Goal: Transaction & Acquisition: Purchase product/service

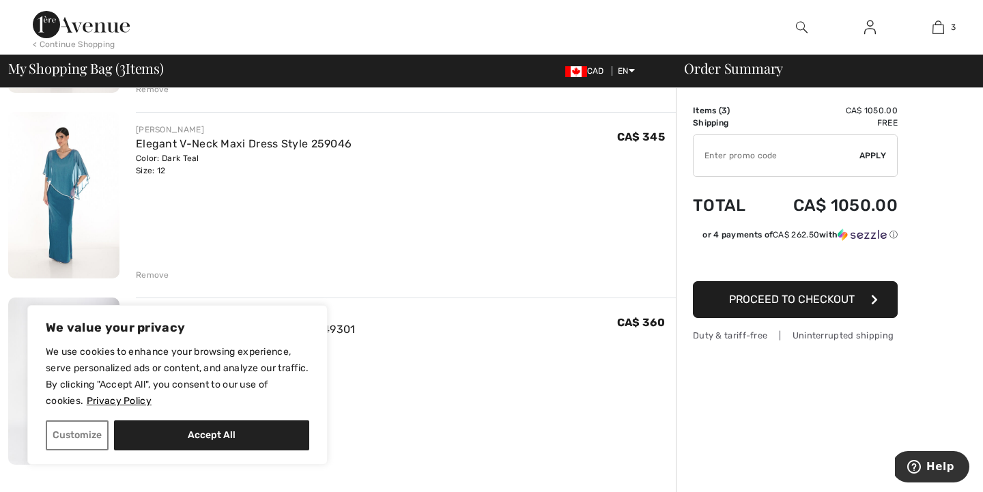
scroll to position [281, 0]
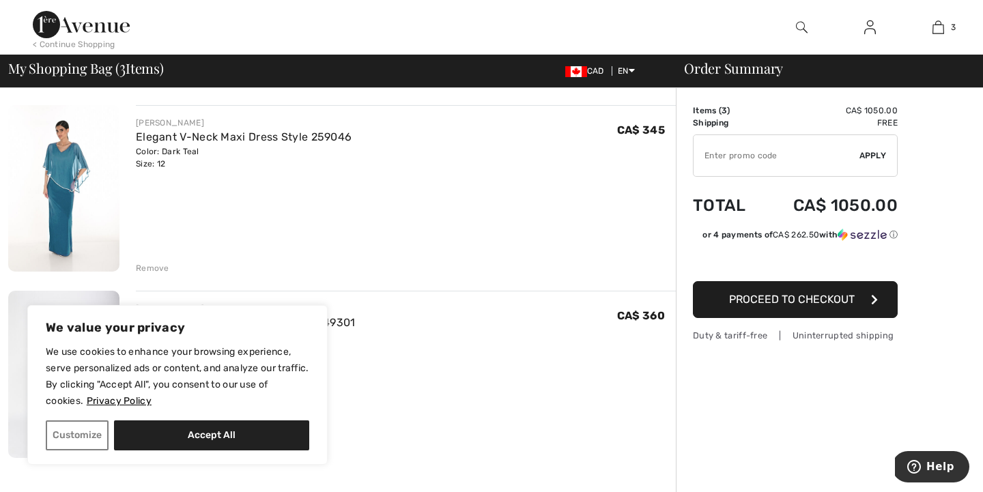
click at [153, 267] on div "Remove" at bounding box center [152, 268] width 33 height 12
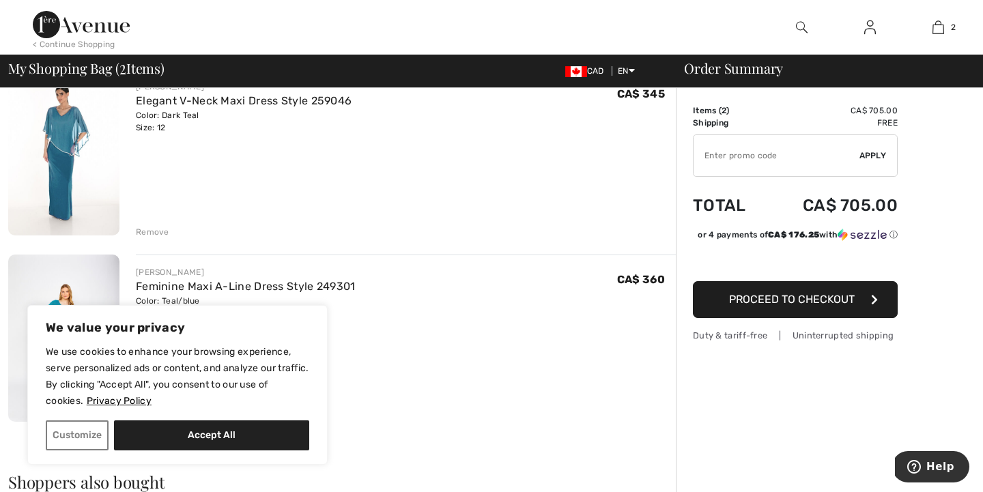
scroll to position [132, 0]
click at [158, 230] on div "Remove" at bounding box center [152, 231] width 33 height 12
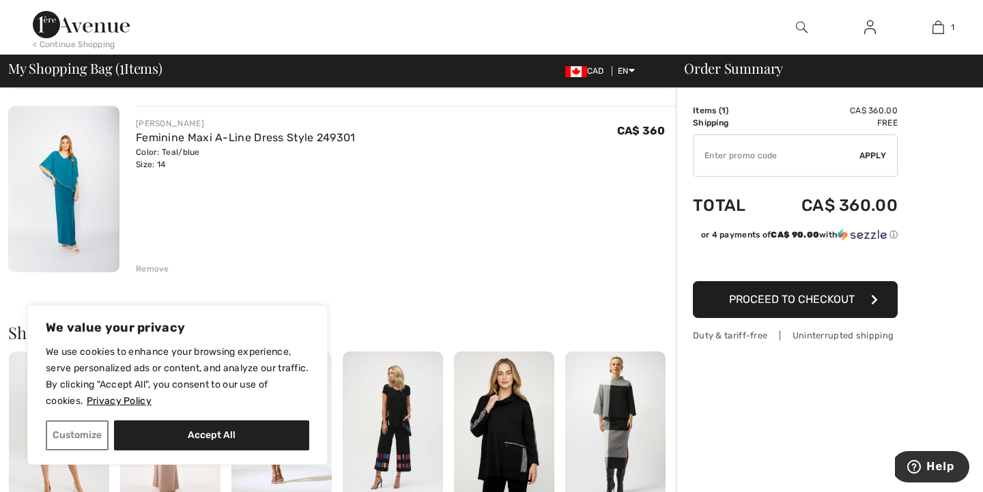
scroll to position [106, 0]
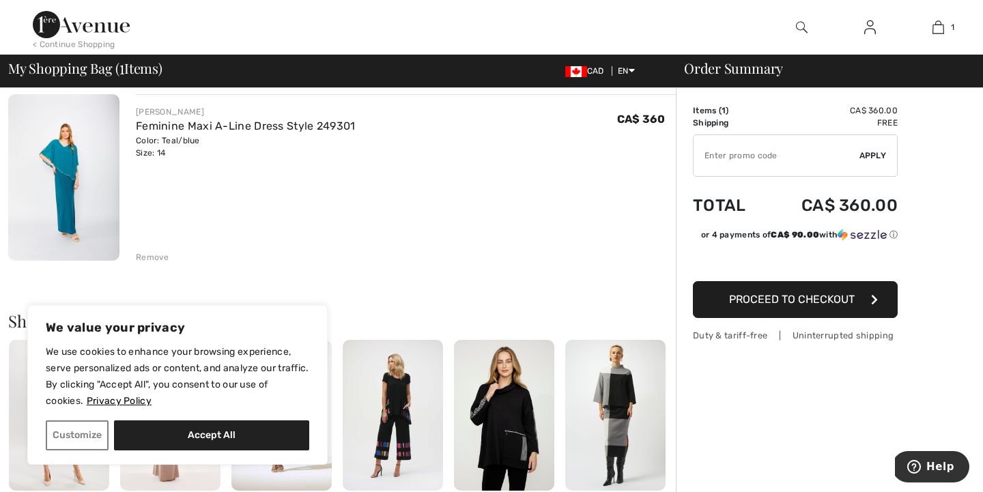
click at [750, 299] on span "Proceed to Checkout" at bounding box center [792, 299] width 126 height 13
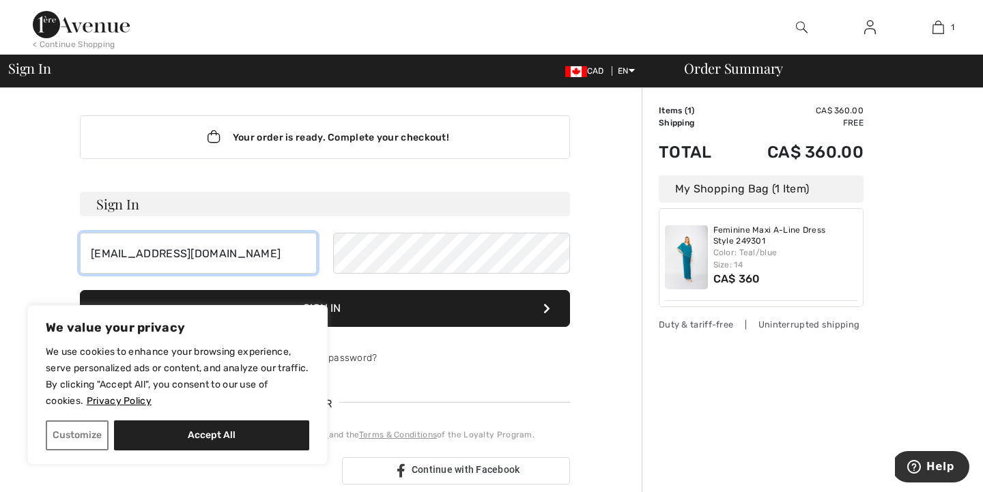
type input "[EMAIL_ADDRESS][DOMAIN_NAME]"
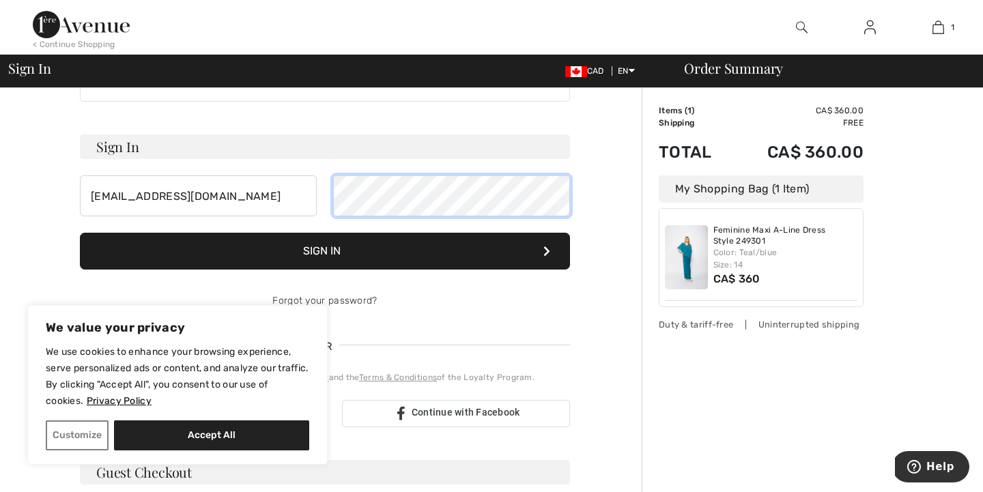
scroll to position [58, 0]
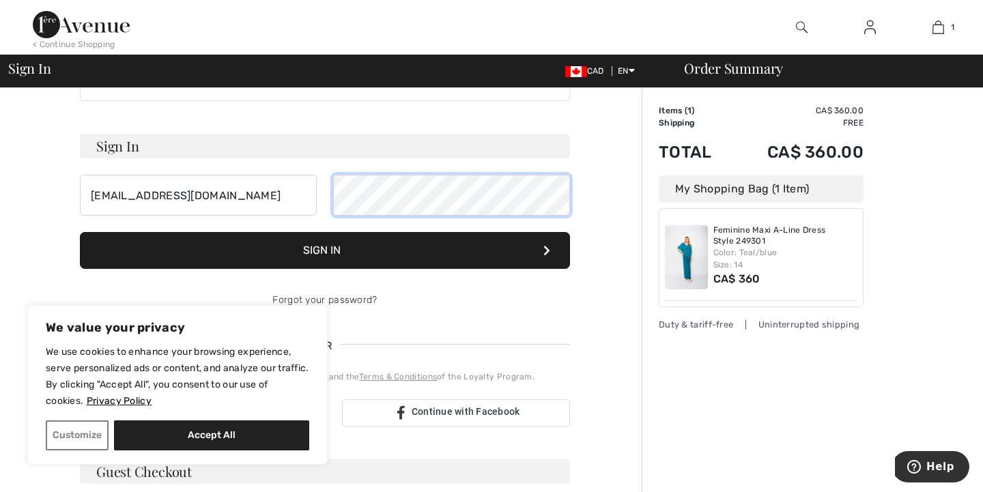
click at [325, 251] on button "Sign In" at bounding box center [325, 250] width 490 height 37
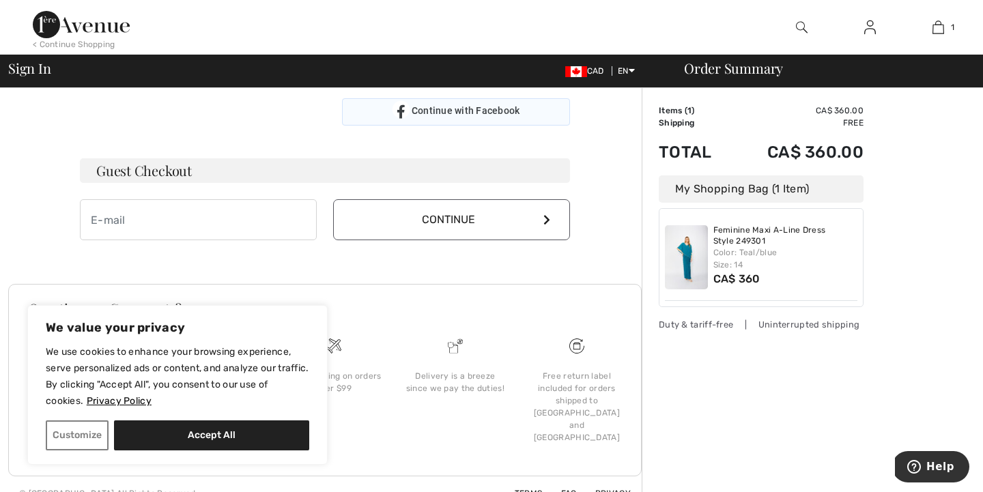
scroll to position [374, 0]
click at [90, 217] on input "email" at bounding box center [198, 219] width 237 height 41
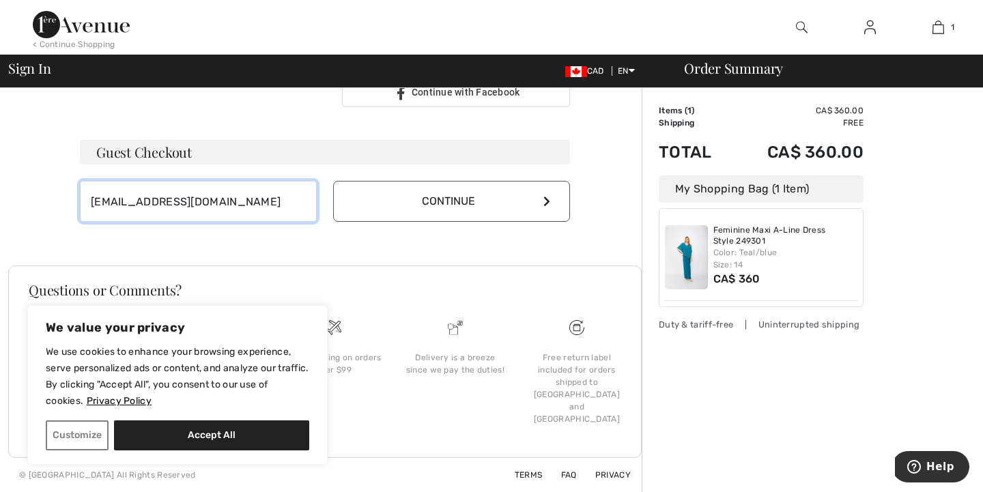
scroll to position [392, 0]
type input "[EMAIL_ADDRESS][DOMAIN_NAME]"
click at [457, 203] on button "Continue" at bounding box center [451, 201] width 237 height 41
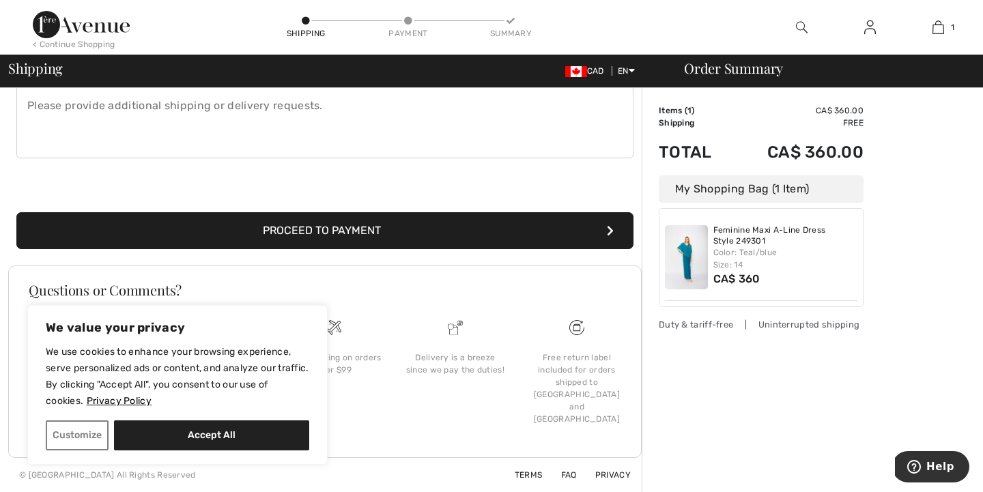
scroll to position [397, 0]
type input "[STREET_ADDRESS][PERSON_NAME]"
click at [82, 441] on button "Customize" at bounding box center [77, 436] width 63 height 30
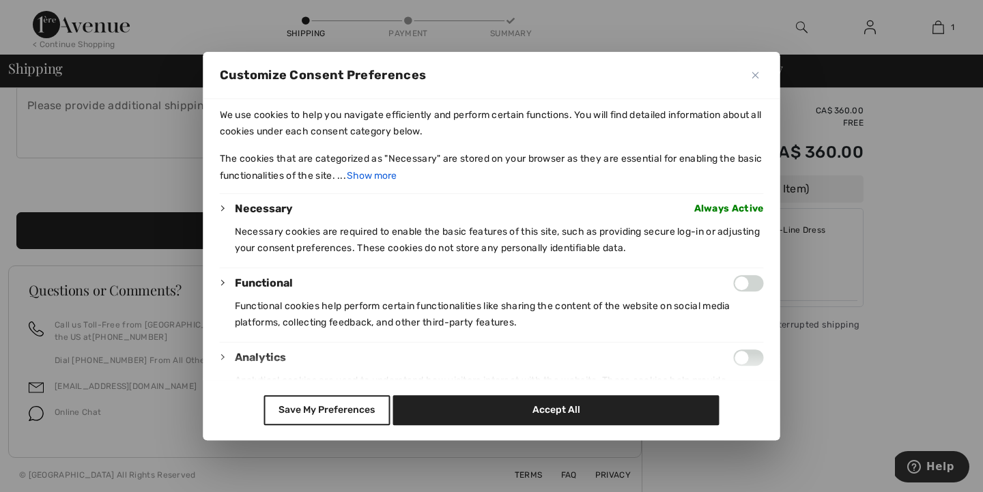
click at [757, 71] on button "Close" at bounding box center [756, 75] width 16 height 16
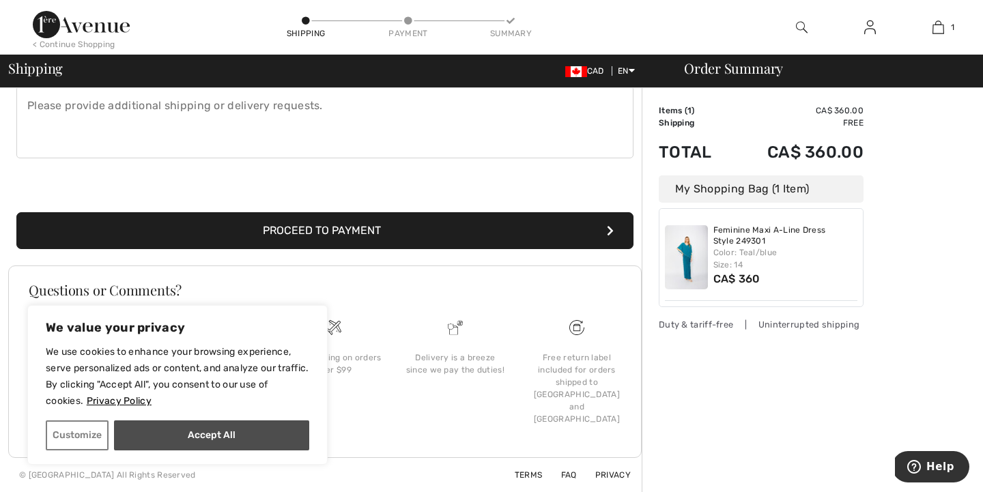
click at [268, 432] on button "Accept All" at bounding box center [211, 436] width 195 height 30
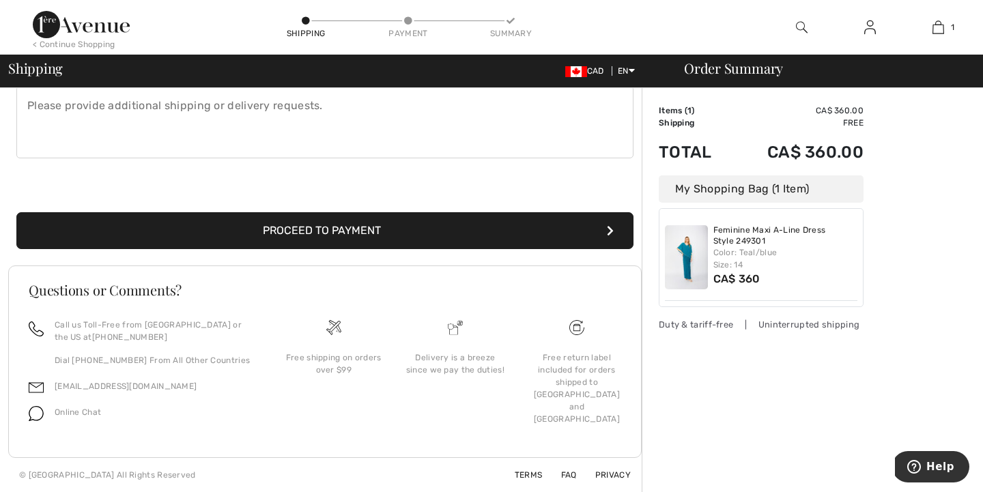
checkbox input "true"
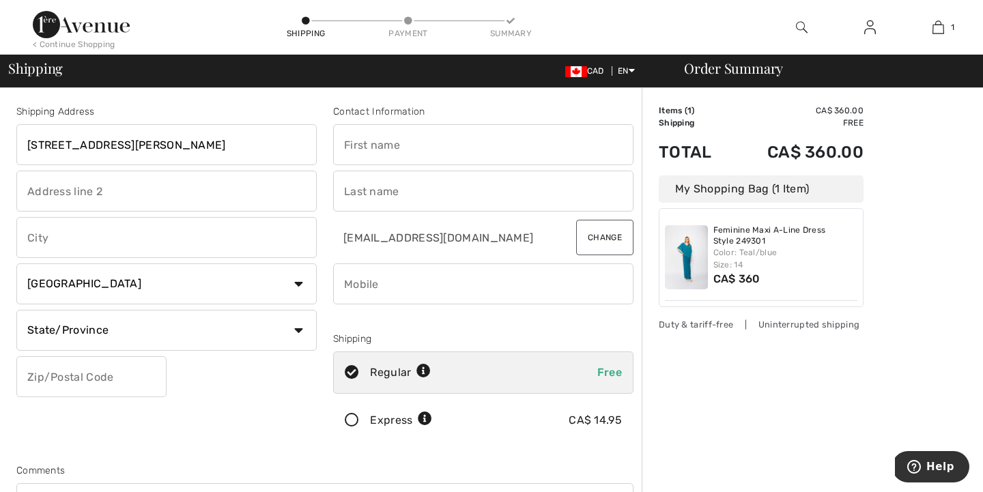
scroll to position [0, 0]
type input "Nicole"
type input "Sullivan"
type input "North Bay"
select select "ON"
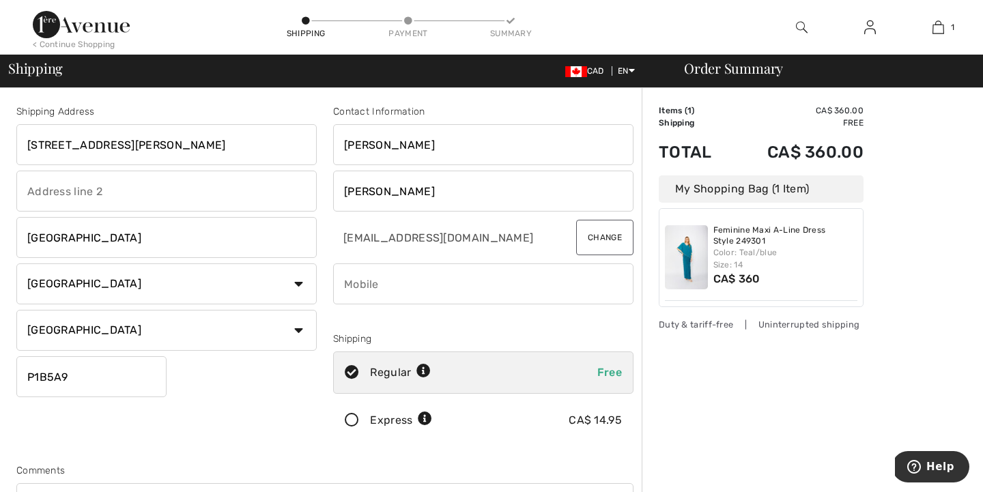
type input "P1B5A9"
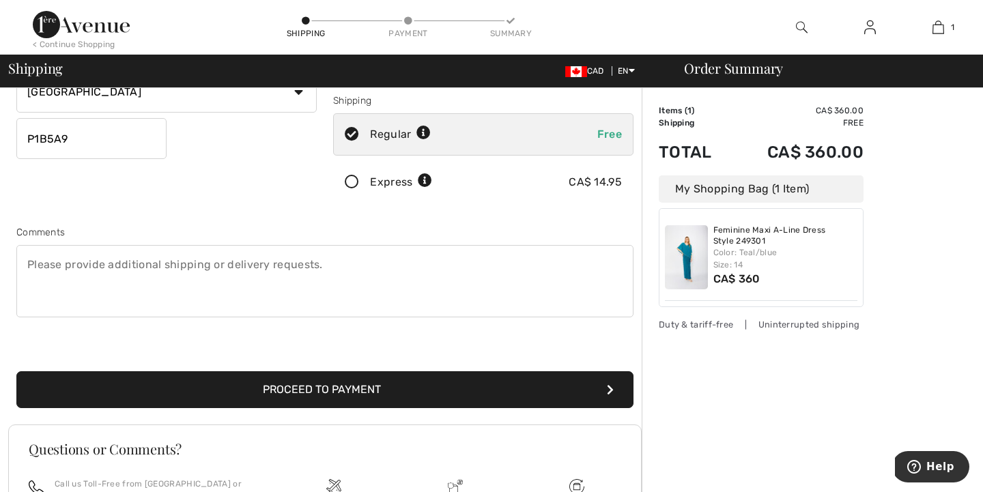
scroll to position [249, 0]
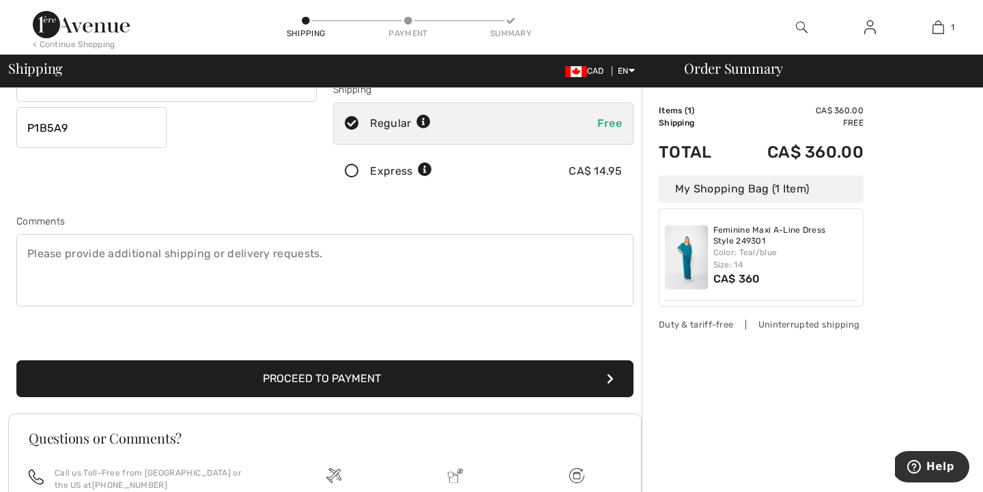
type input "7058402308"
click at [300, 377] on button "Proceed to Payment" at bounding box center [324, 379] width 617 height 37
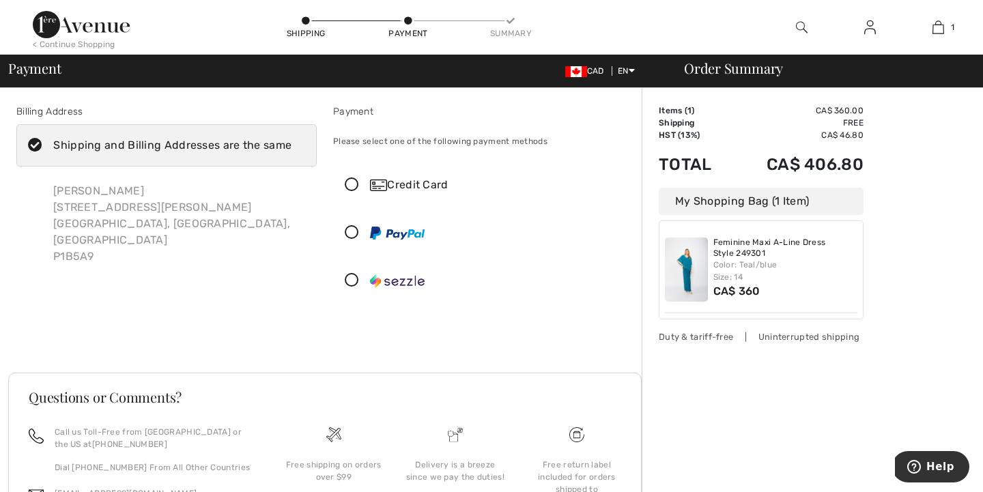
click at [353, 183] on icon at bounding box center [352, 185] width 36 height 14
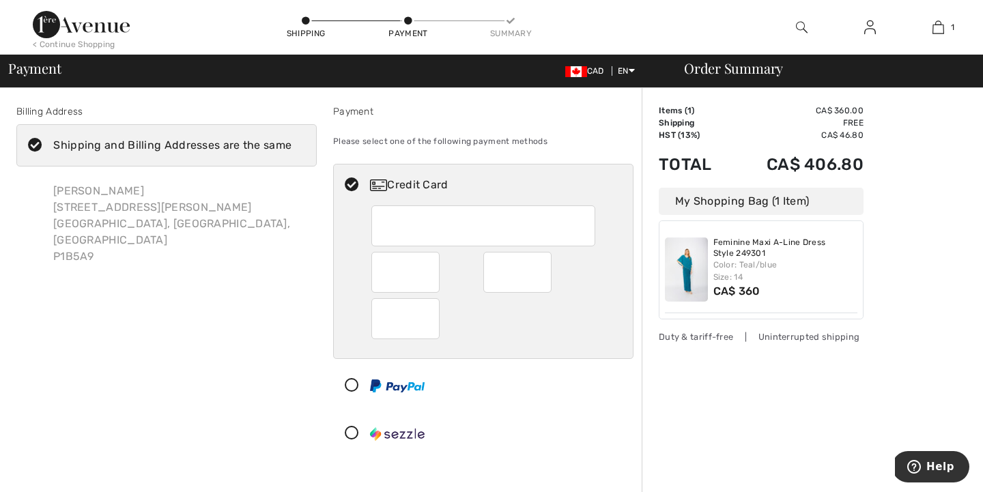
click at [382, 223] on iframe at bounding box center [484, 225] width 205 height 31
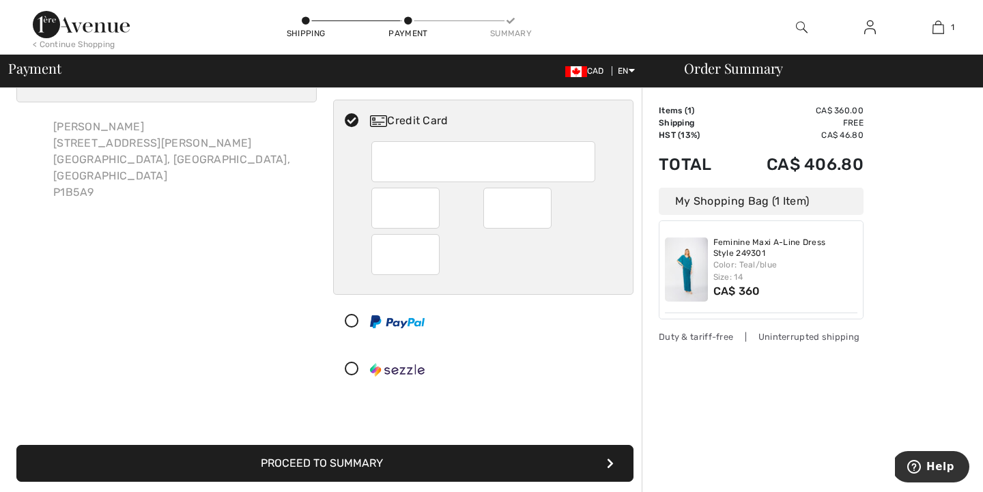
scroll to position [94, 0]
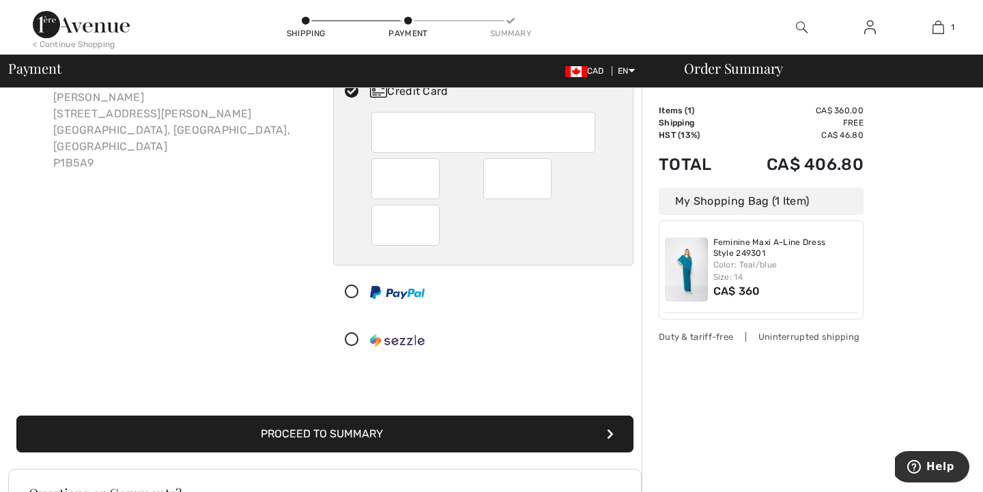
click at [352, 432] on button "Proceed to Summary" at bounding box center [324, 434] width 617 height 37
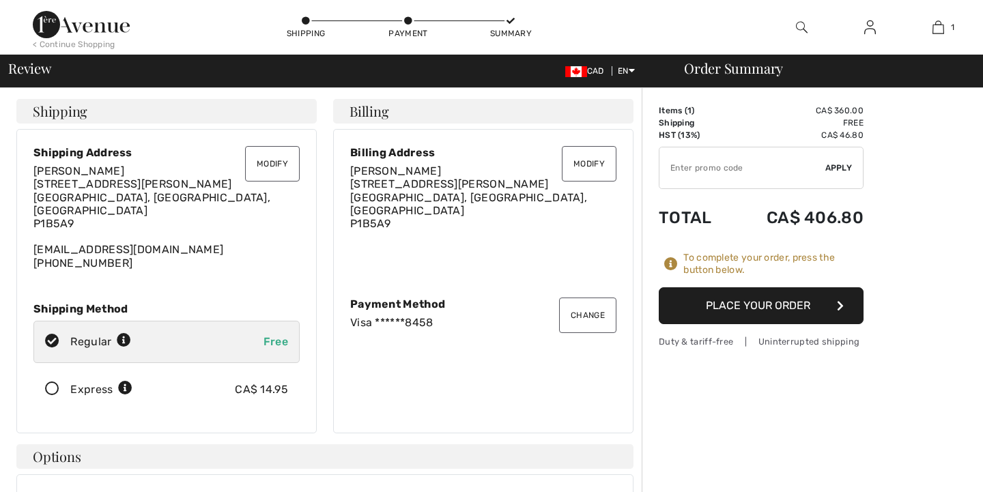
checkbox input "true"
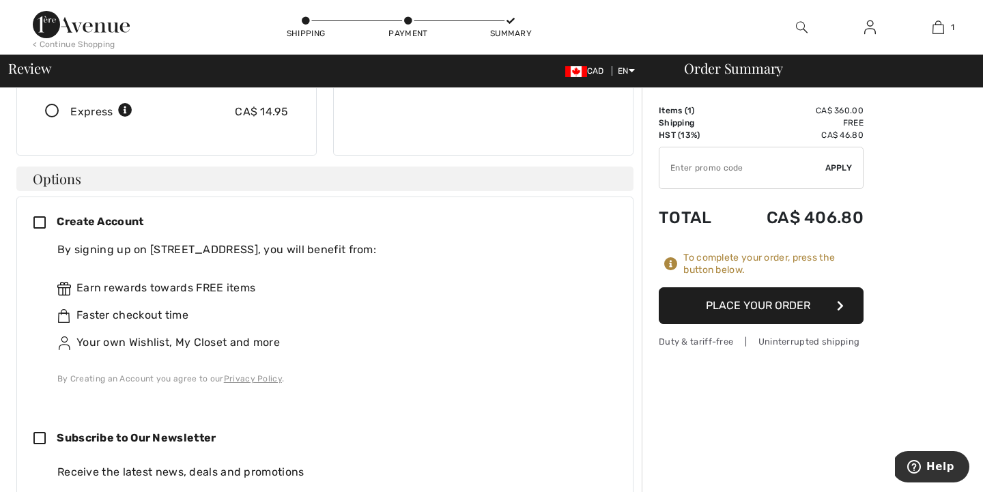
scroll to position [277, 0]
click at [742, 304] on button "Place Your Order" at bounding box center [761, 306] width 205 height 37
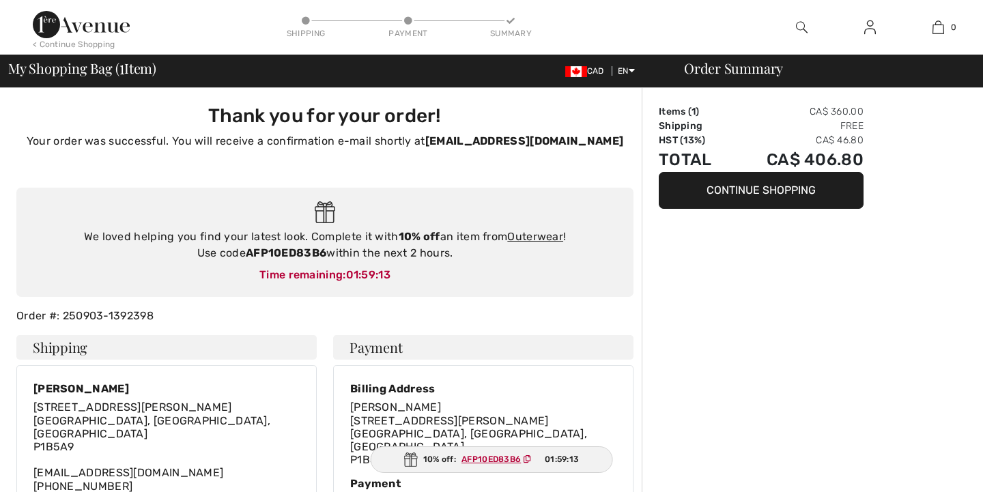
checkbox input "true"
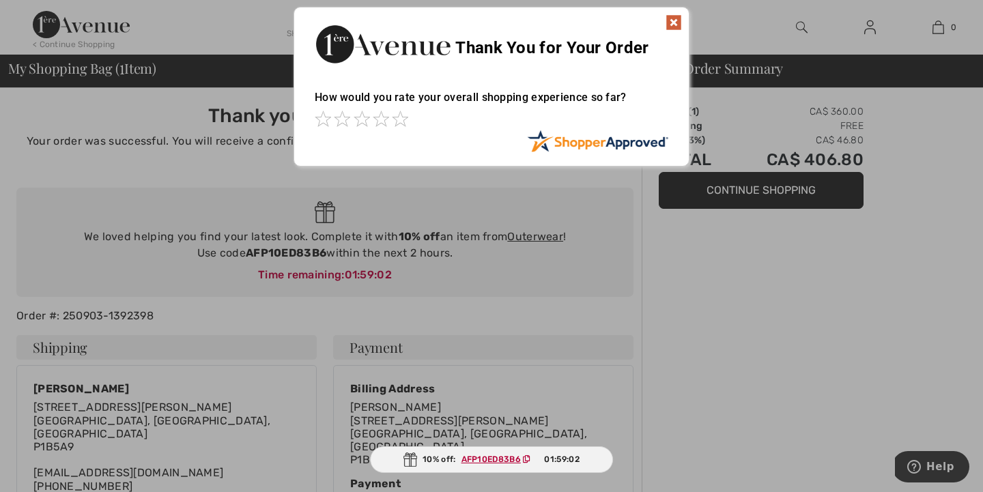
click at [673, 20] on img at bounding box center [674, 22] width 16 height 16
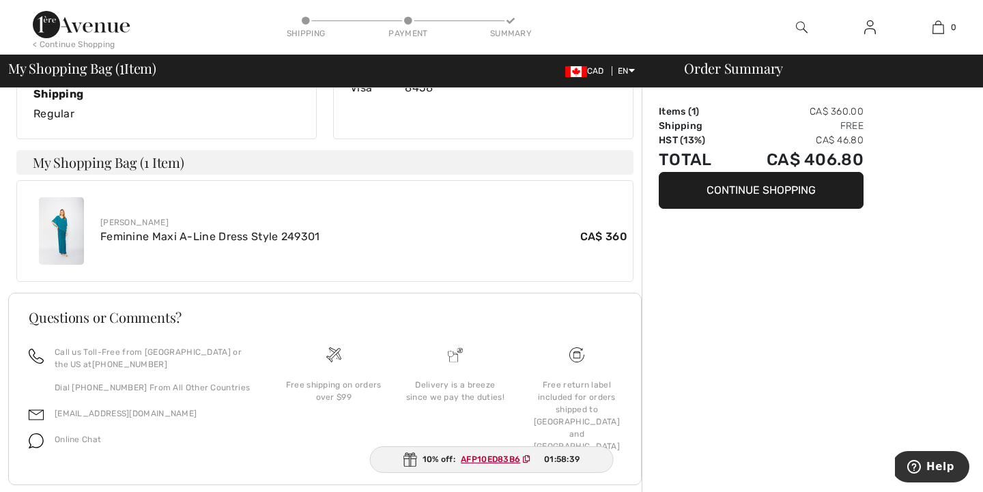
scroll to position [416, 1]
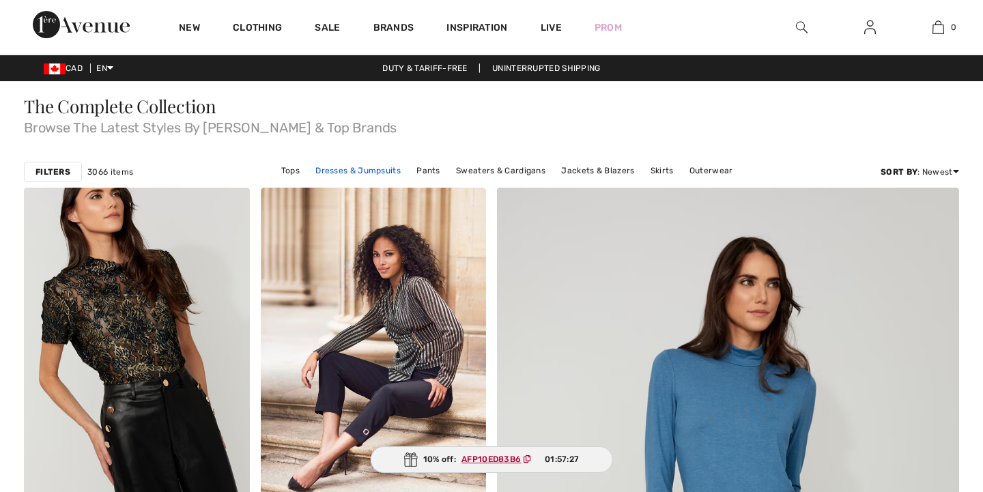
click at [354, 173] on link "Dresses & Jumpsuits" at bounding box center [358, 171] width 99 height 18
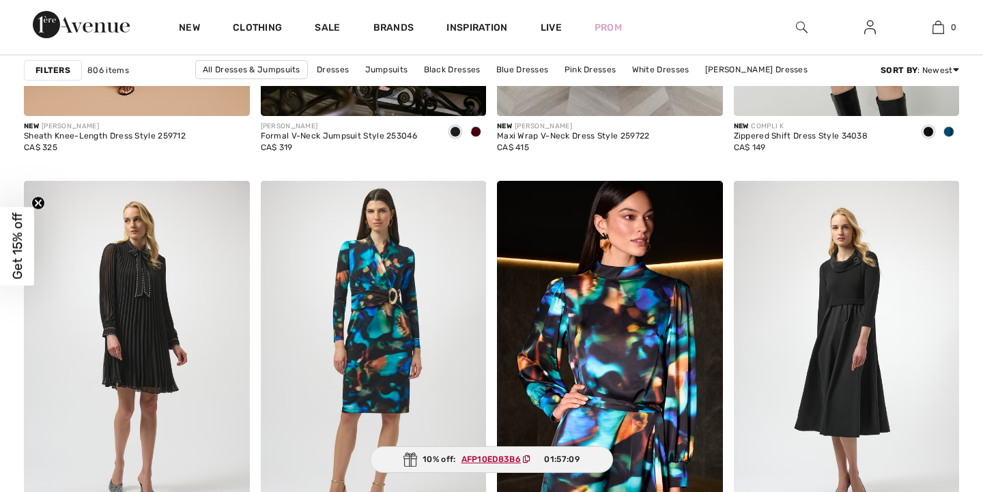
checkbox input "true"
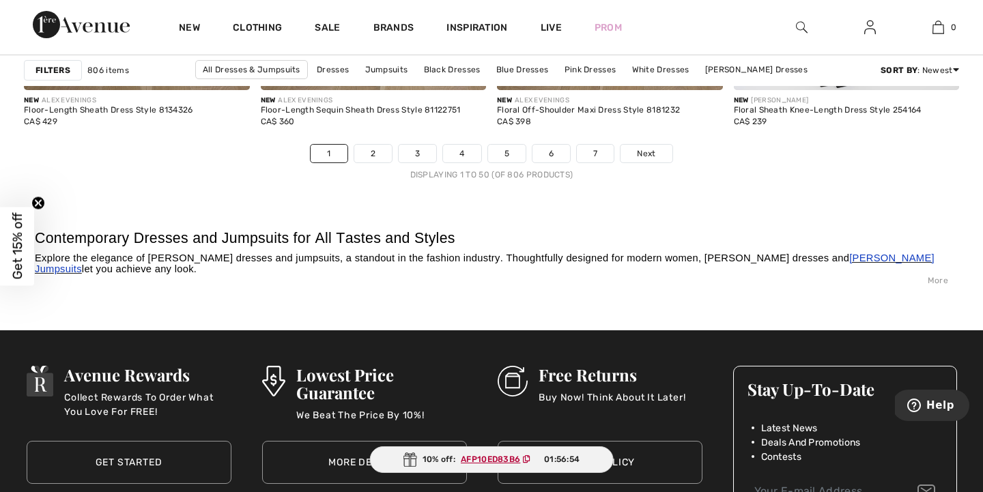
scroll to position [6207, 0]
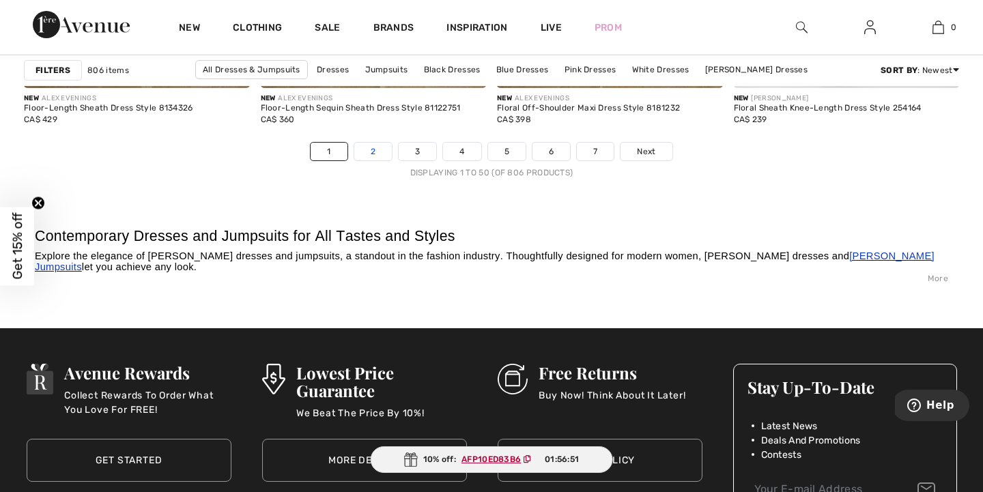
click at [379, 152] on link "2" at bounding box center [373, 152] width 38 height 18
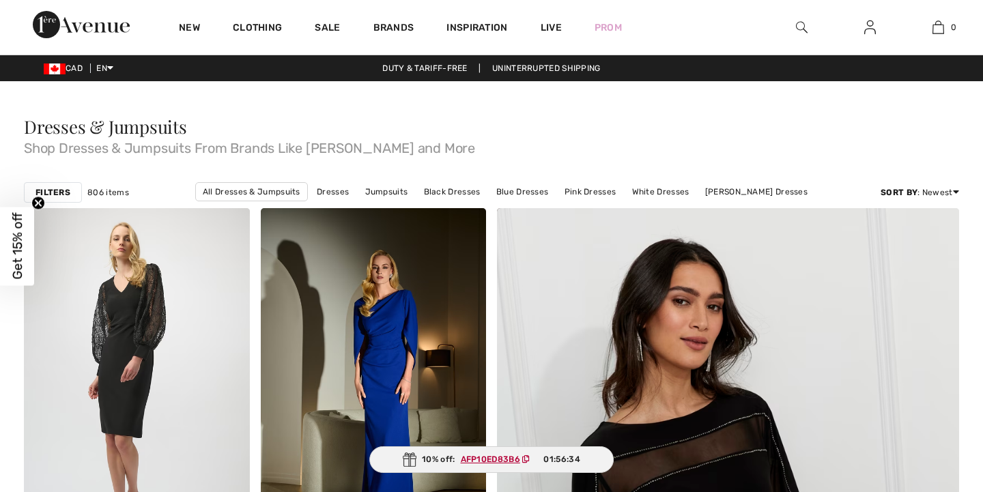
scroll to position [4119, 0]
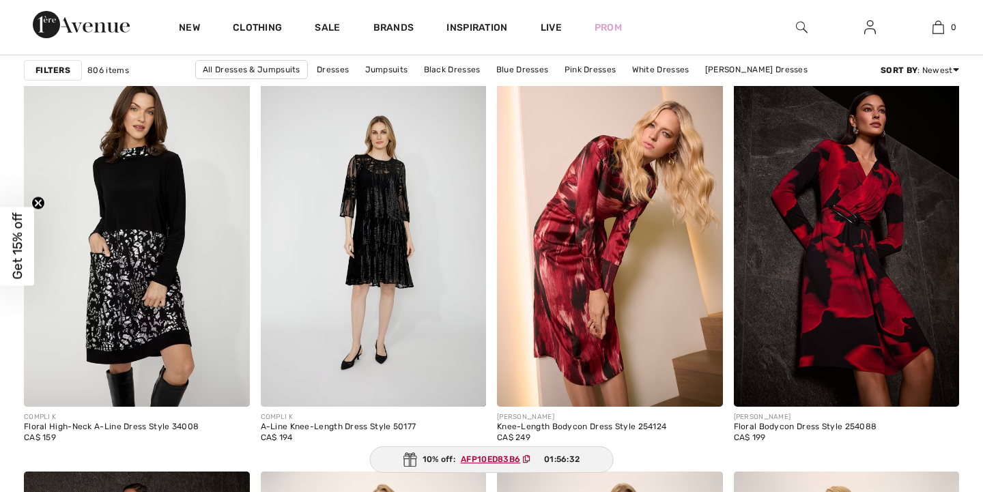
checkbox input "true"
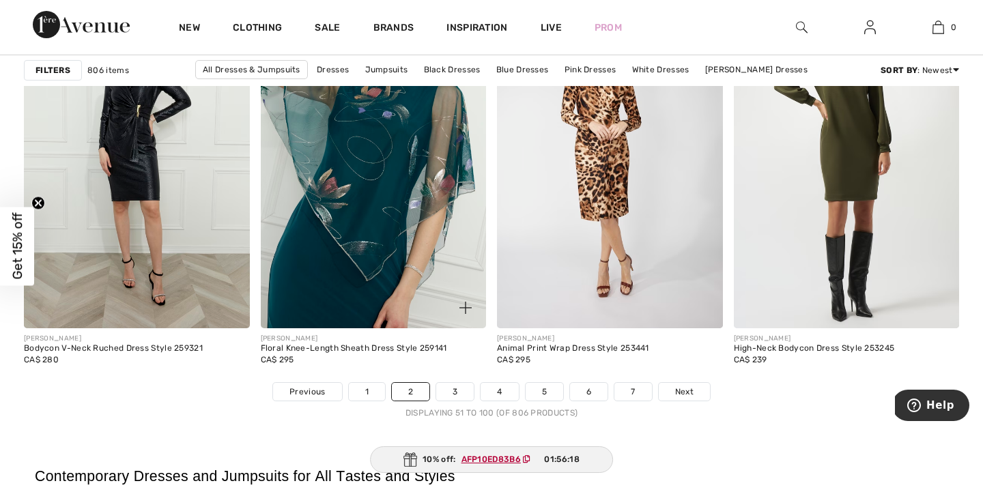
scroll to position [6001, 0]
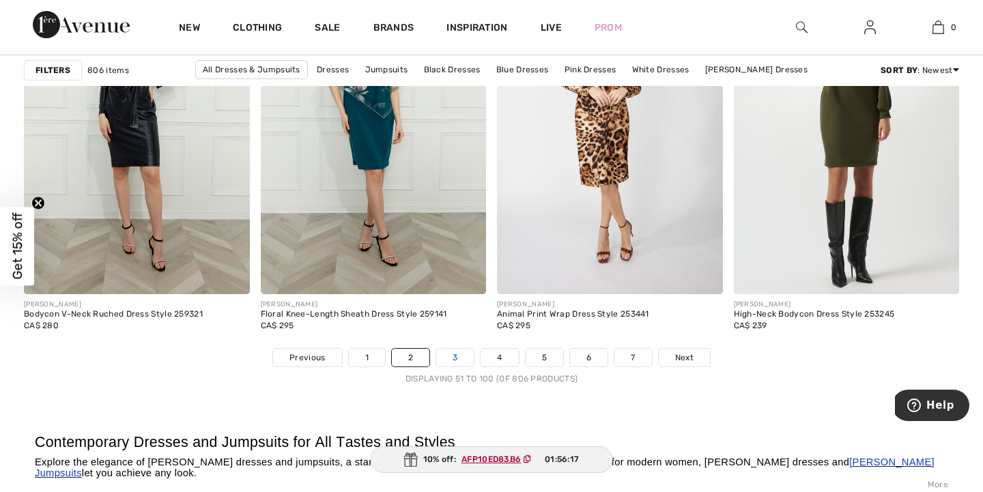
click at [454, 358] on link "3" at bounding box center [455, 358] width 38 height 18
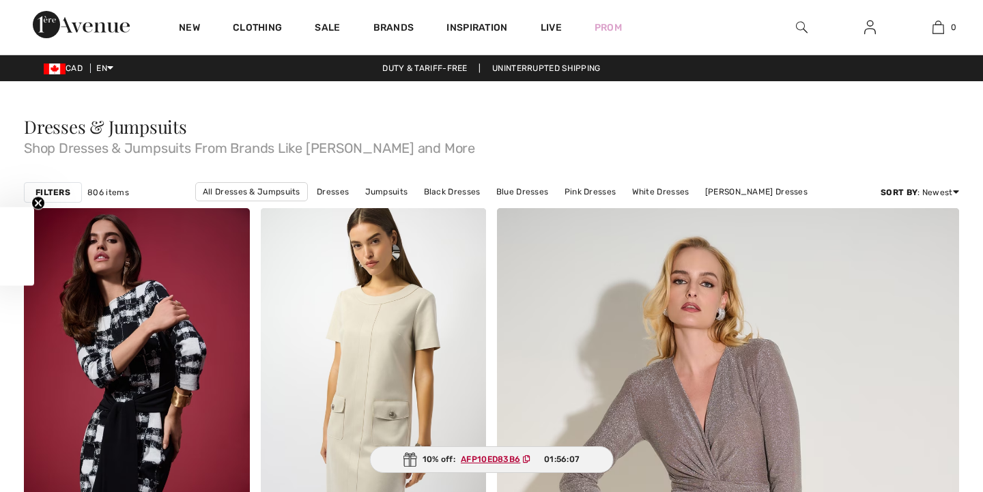
checkbox input "true"
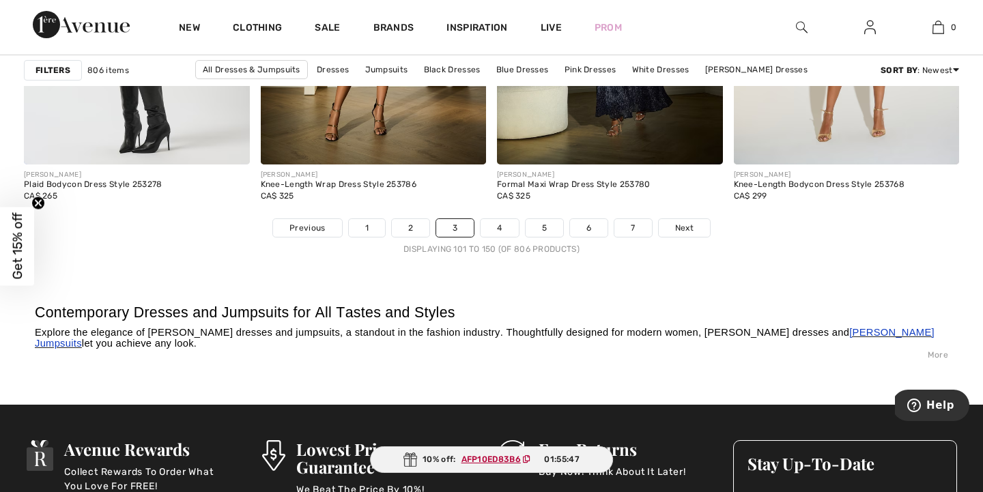
scroll to position [6135, 0]
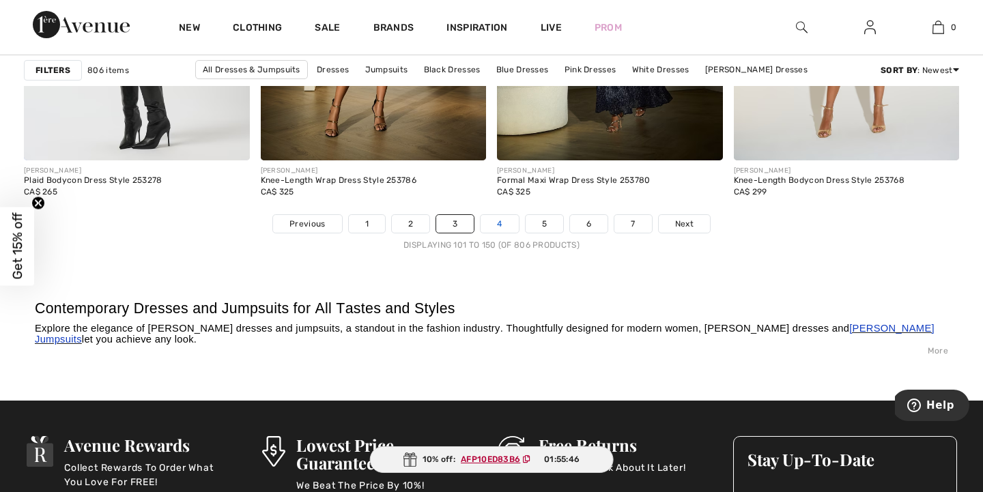
click at [494, 223] on link "4" at bounding box center [500, 224] width 38 height 18
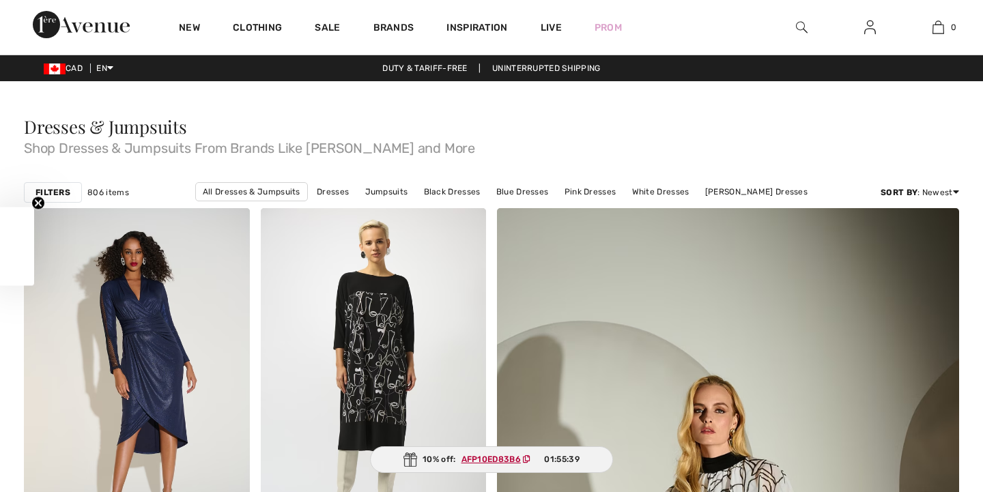
checkbox input "true"
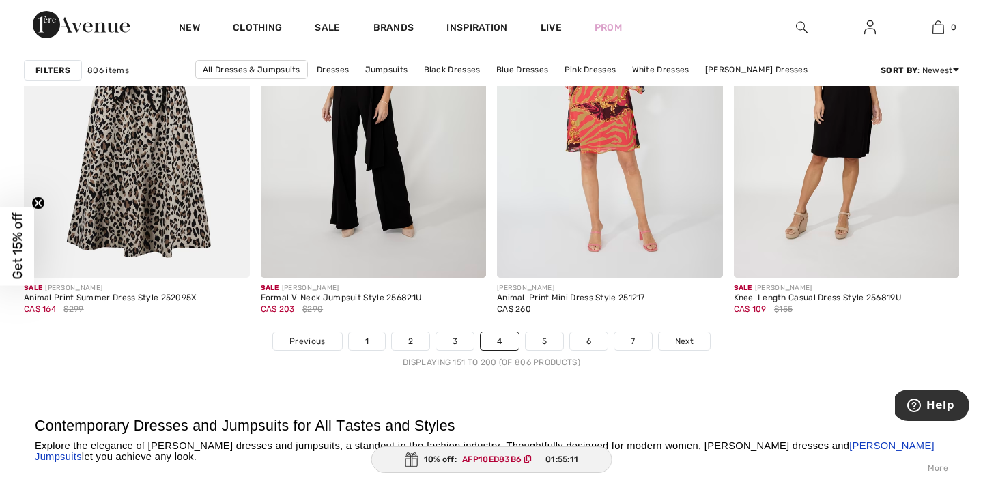
scroll to position [6066, 0]
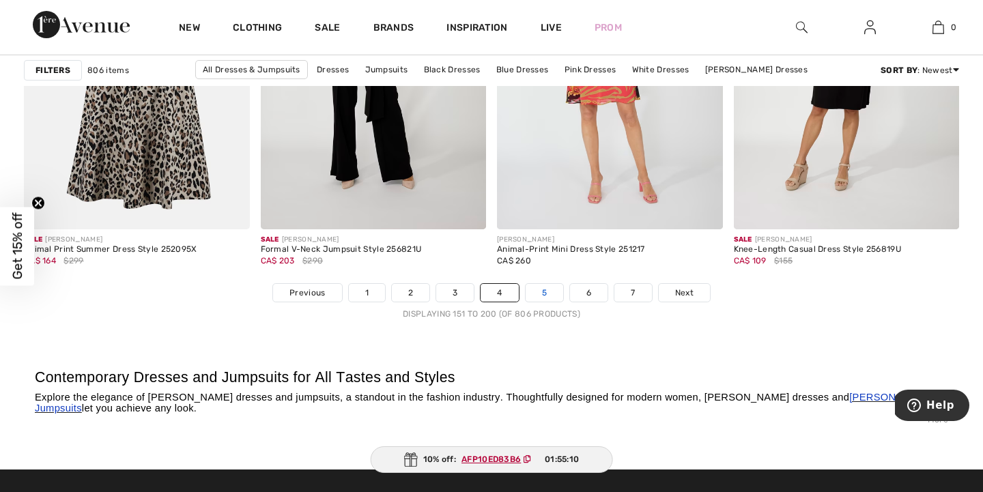
click at [548, 292] on link "5" at bounding box center [545, 293] width 38 height 18
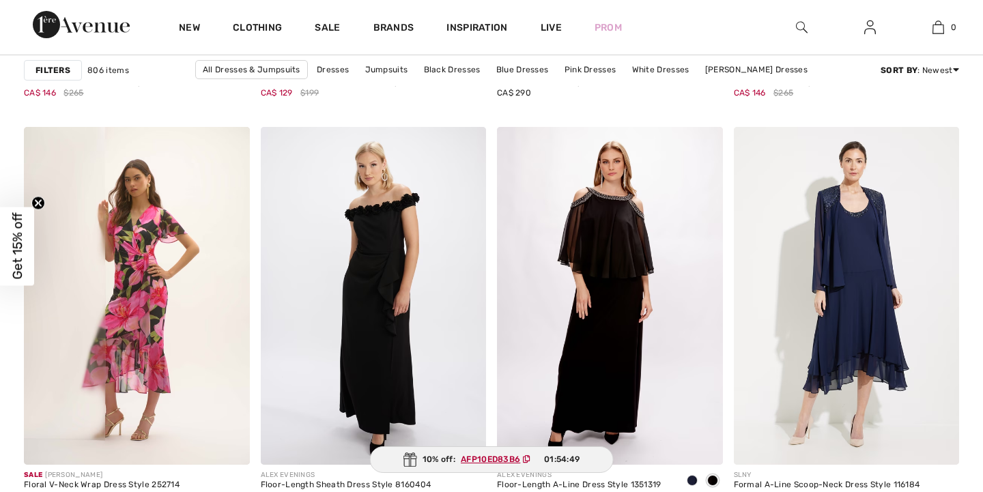
scroll to position [2999, 0]
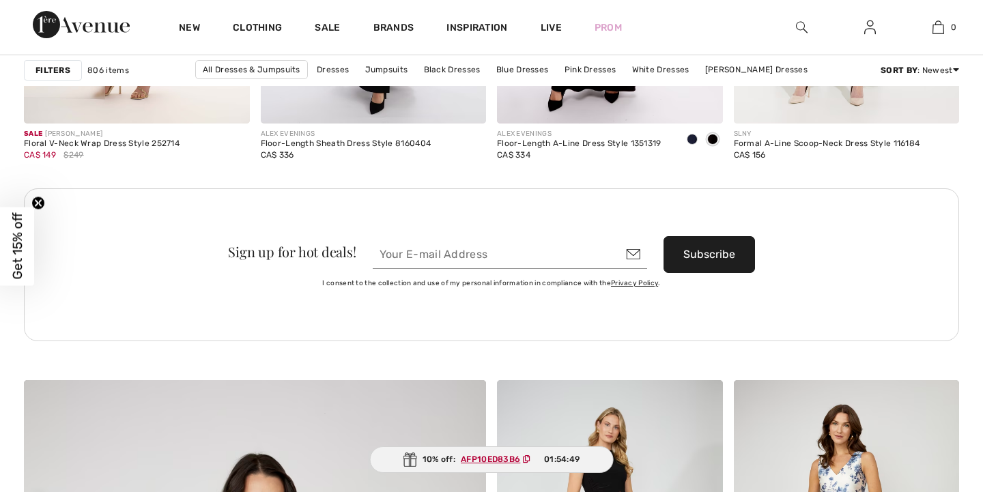
checkbox input "true"
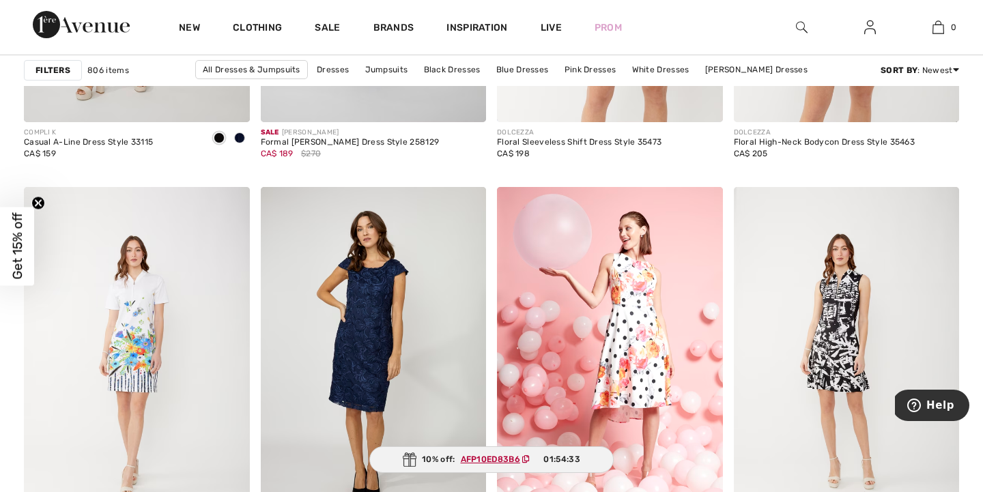
scroll to position [5781, 0]
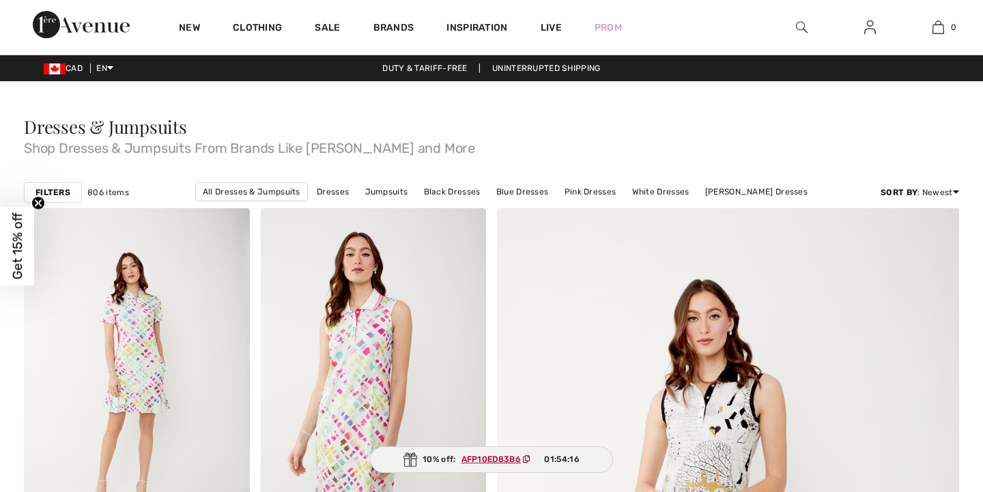
scroll to position [2658, 0]
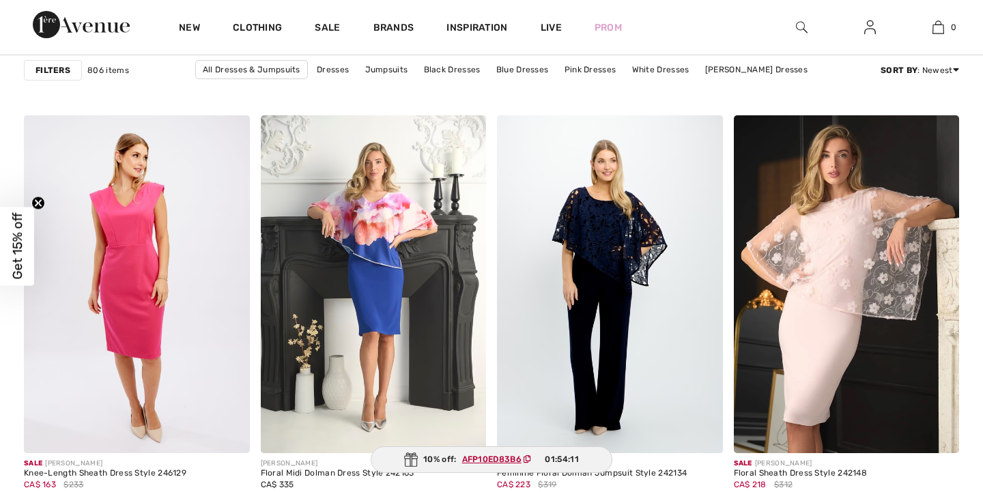
checkbox input "true"
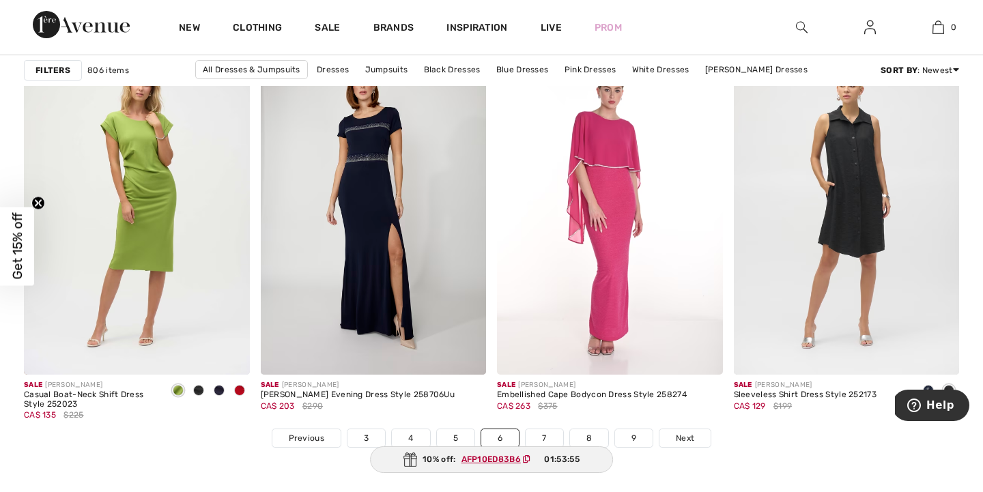
scroll to position [5925, 0]
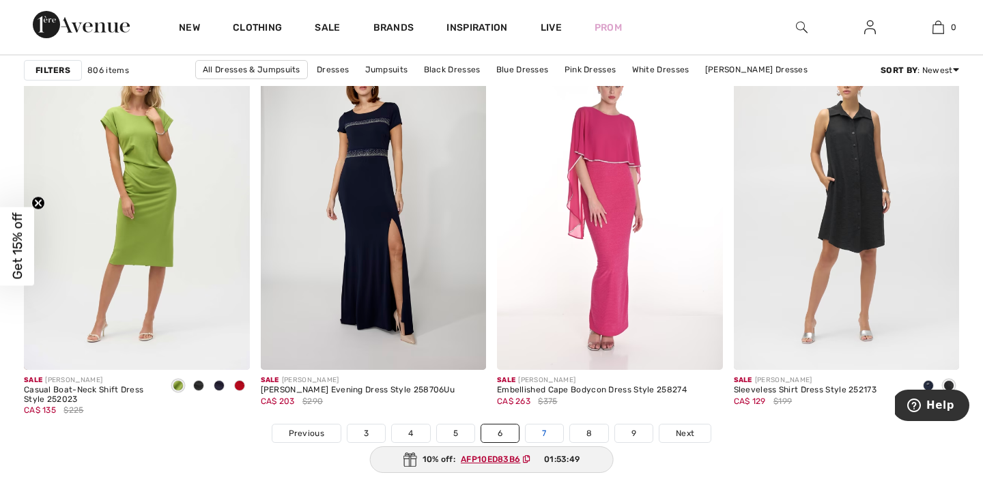
click at [547, 434] on link "7" at bounding box center [544, 434] width 37 height 18
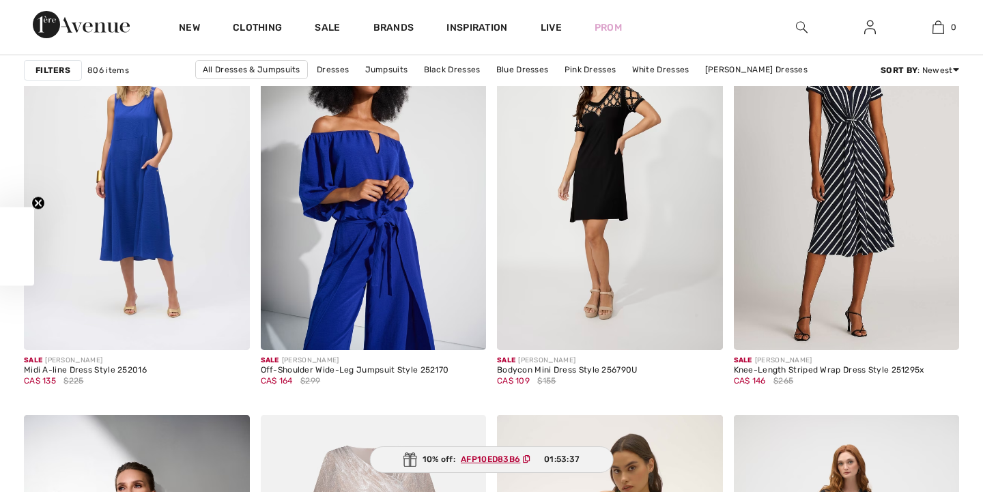
scroll to position [3505, 0]
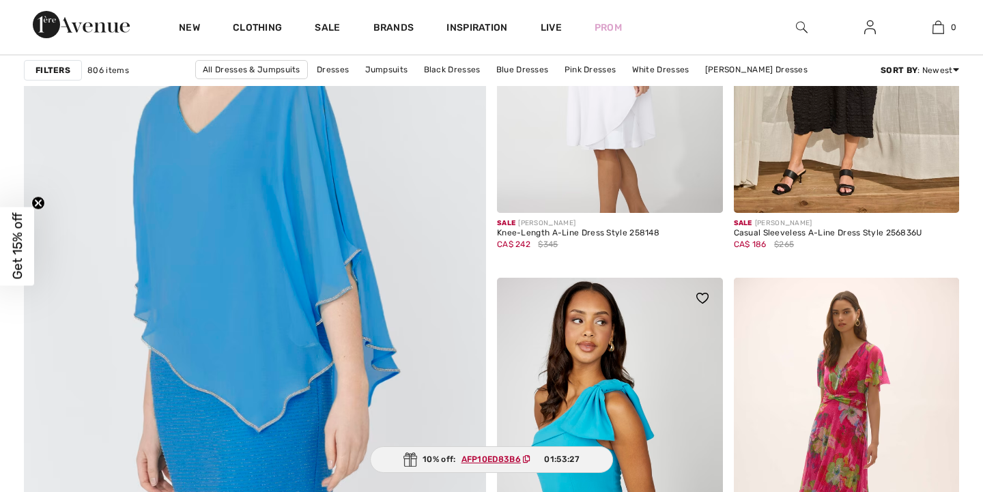
checkbox input "true"
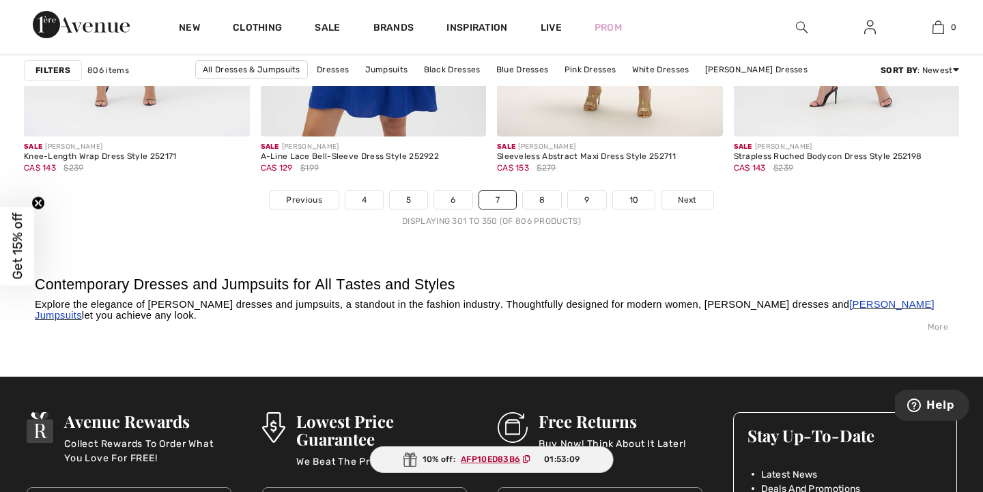
scroll to position [6172, 0]
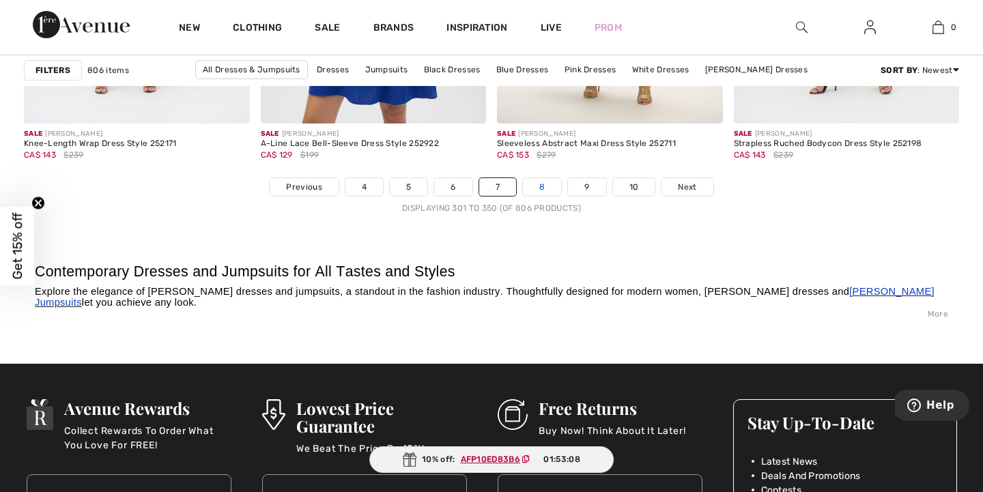
click at [540, 186] on link "8" at bounding box center [542, 187] width 38 height 18
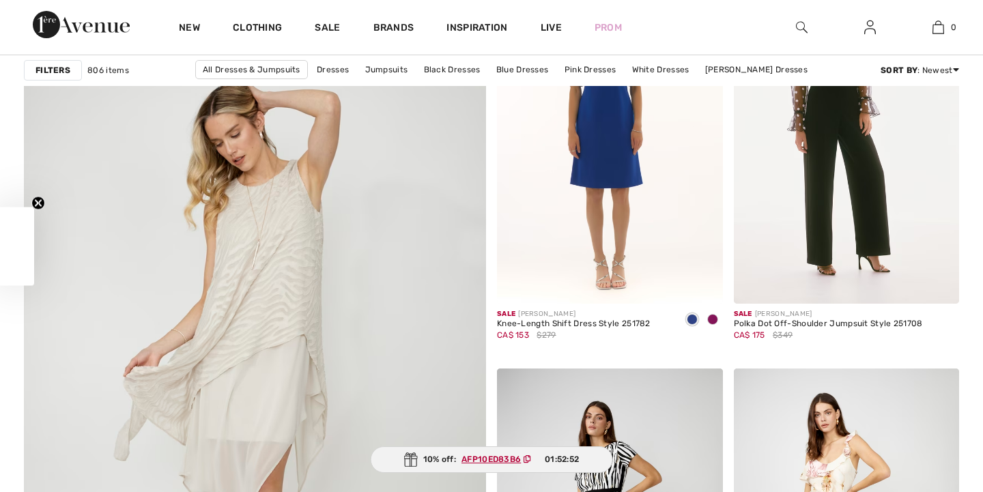
scroll to position [4073, 0]
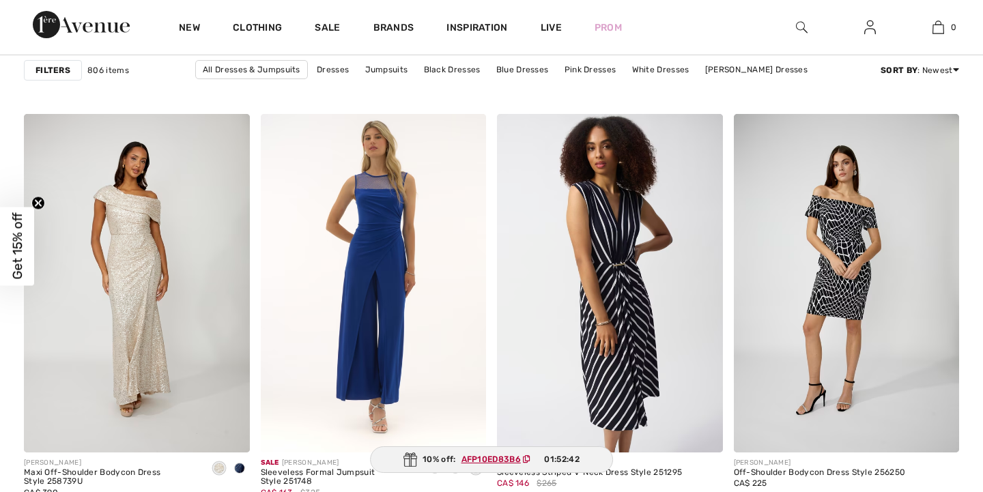
checkbox input "true"
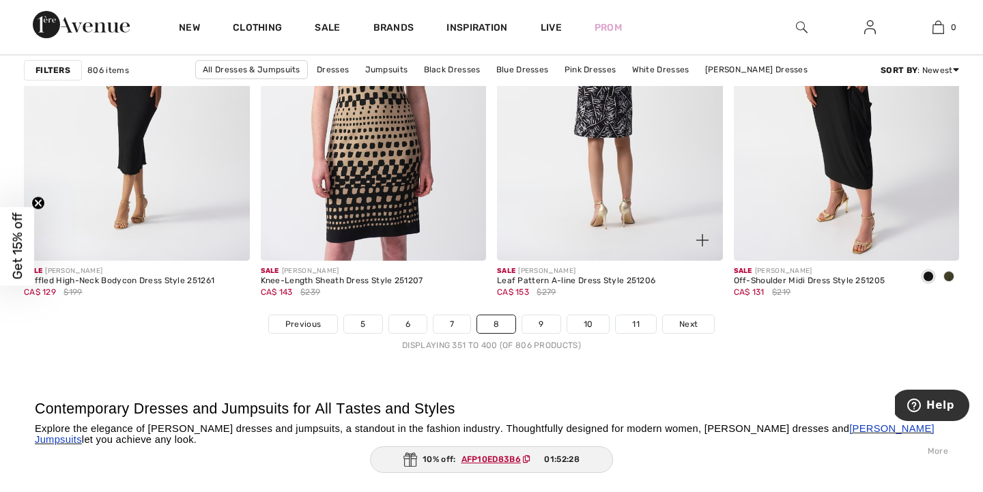
scroll to position [6100, 0]
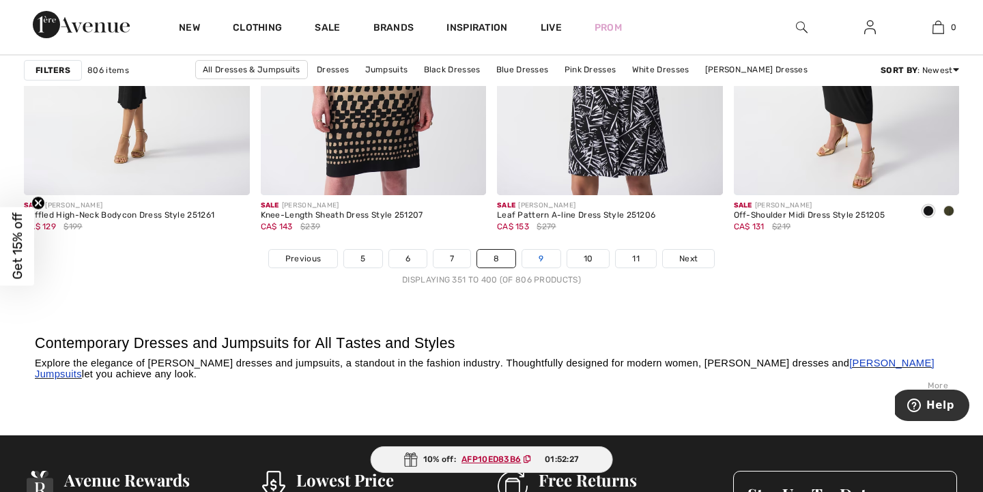
click at [543, 257] on link "9" at bounding box center [541, 259] width 38 height 18
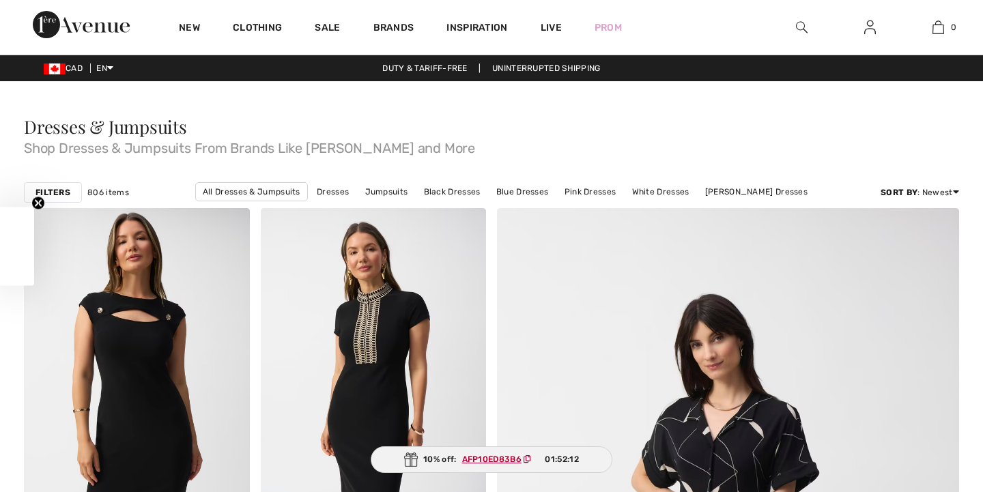
scroll to position [2737, 0]
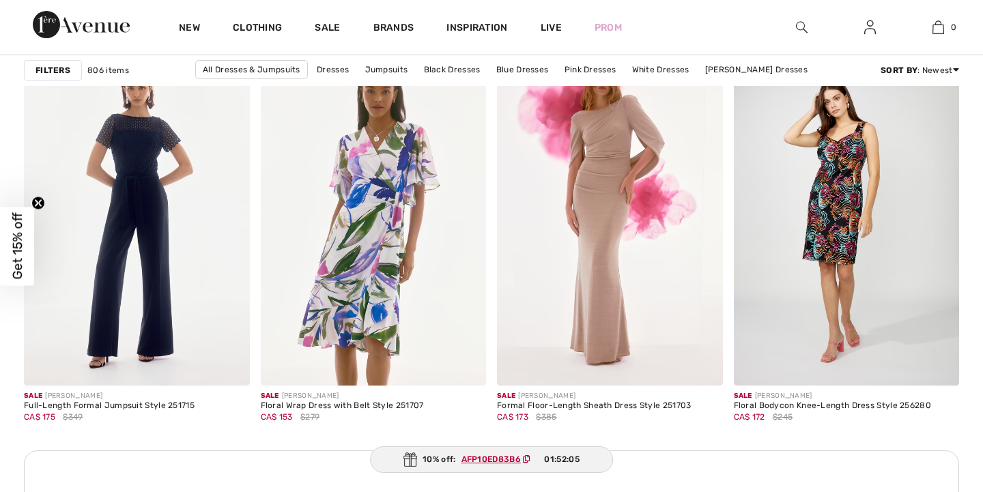
checkbox input "true"
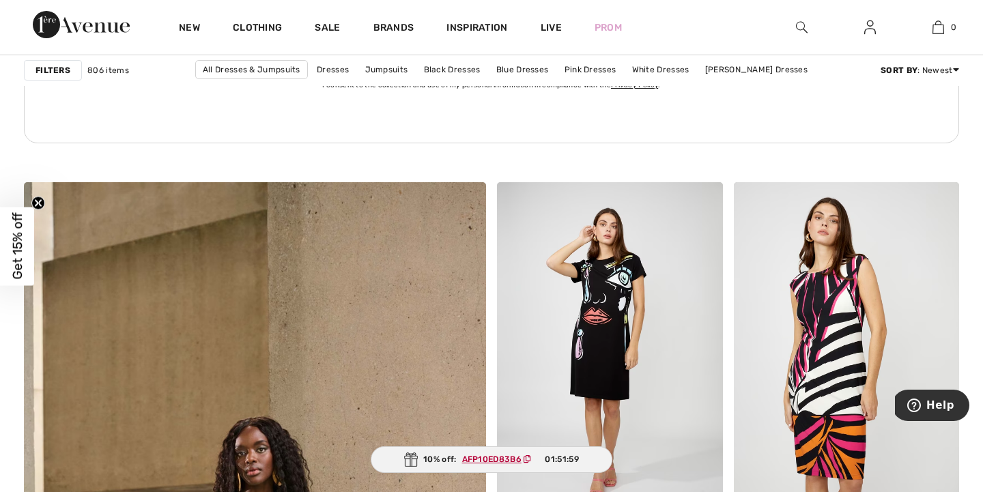
scroll to position [4167, 0]
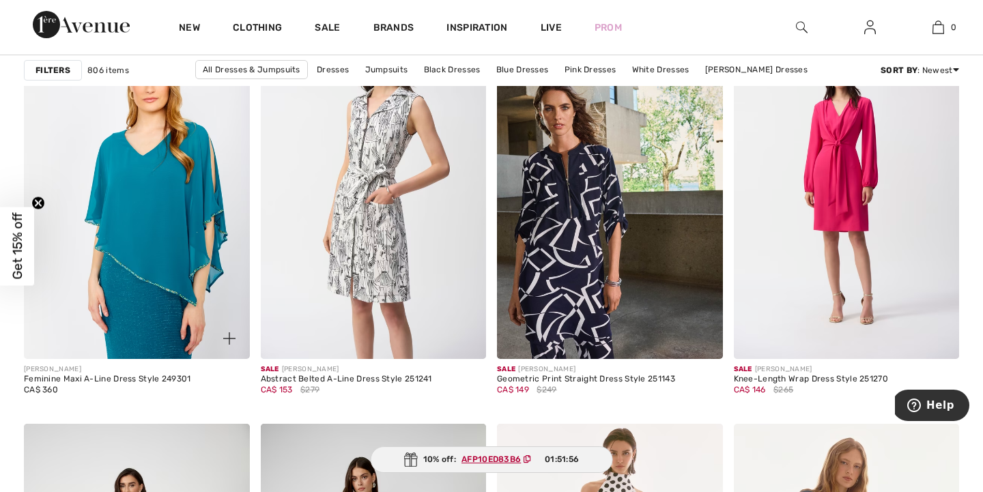
click at [160, 299] on img at bounding box center [137, 189] width 226 height 339
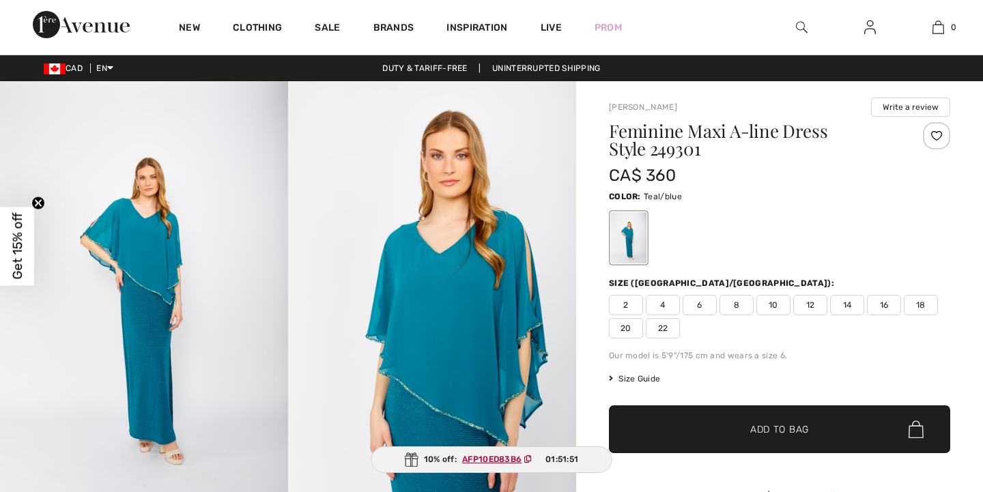
checkbox input "true"
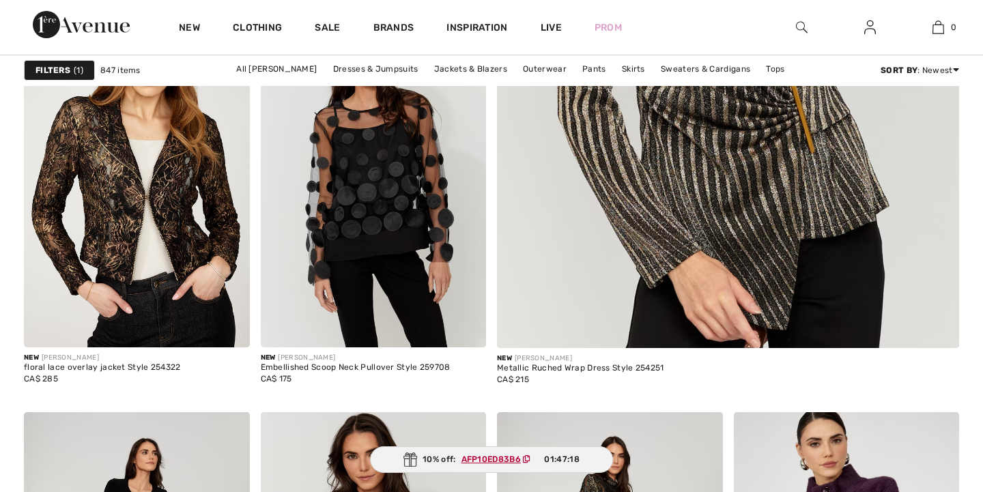
scroll to position [117, 0]
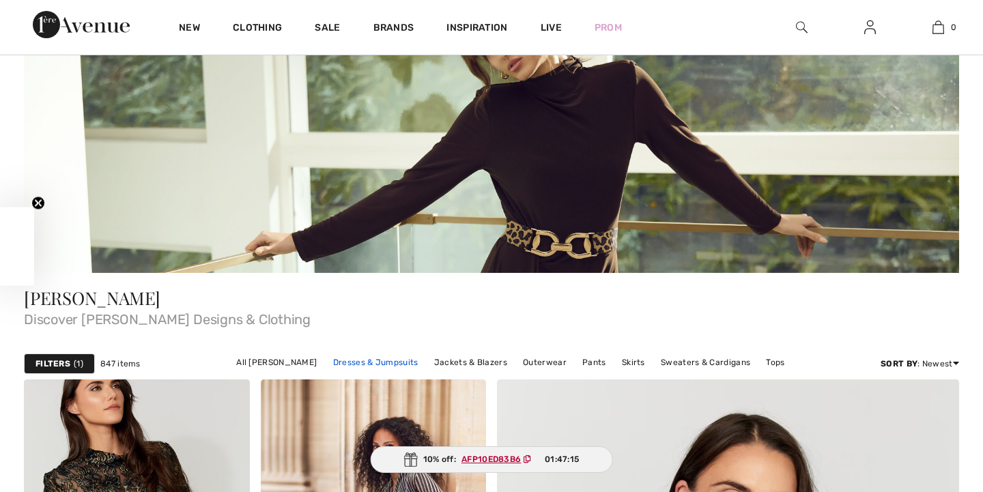
click at [354, 354] on link "Dresses & Jumpsuits" at bounding box center [375, 363] width 99 height 18
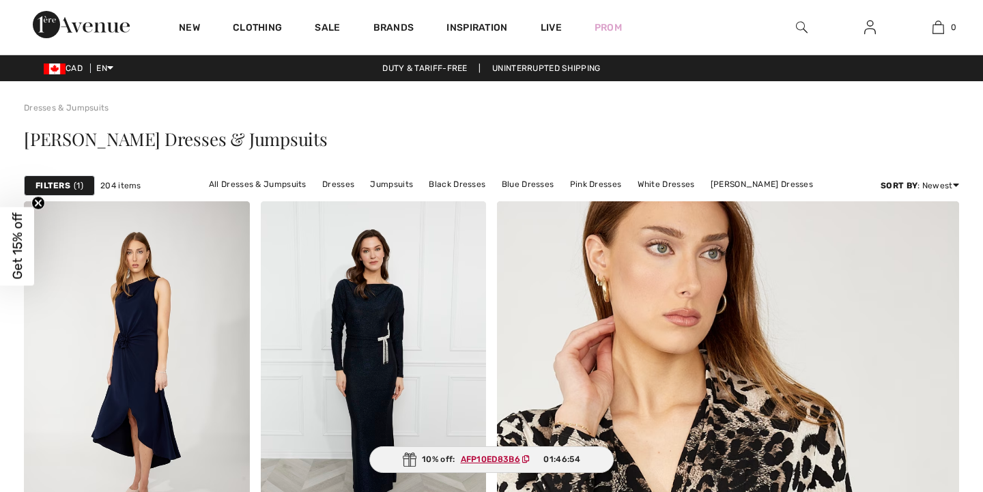
scroll to position [2310, 0]
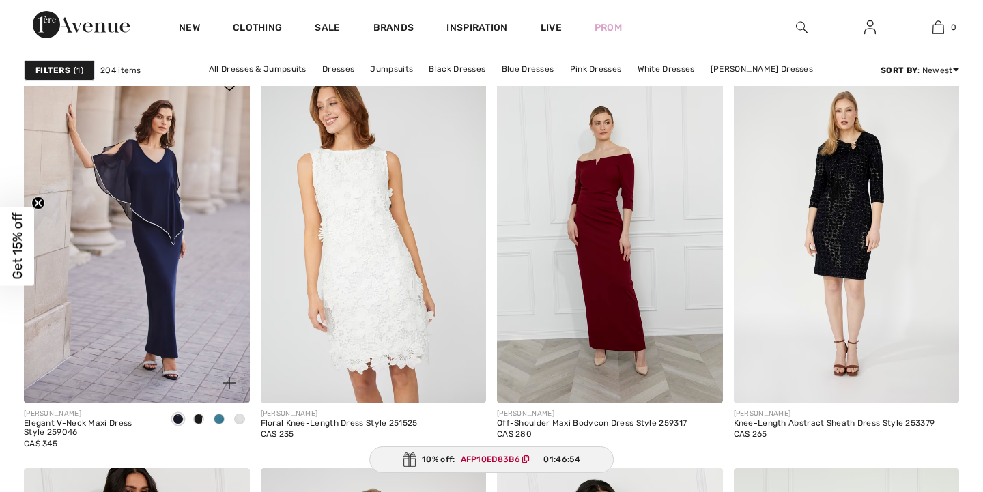
click at [141, 269] on img at bounding box center [137, 234] width 226 height 339
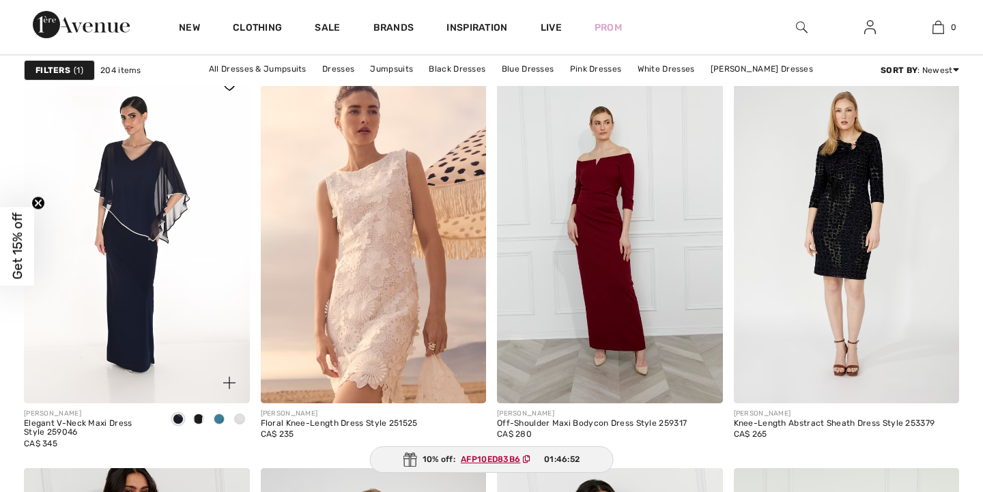
checkbox input "true"
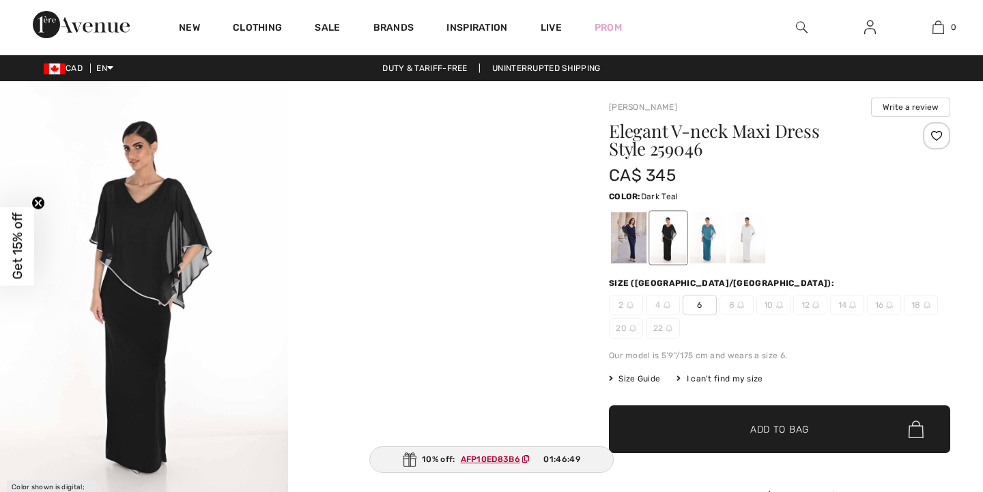
click at [710, 242] on div at bounding box center [708, 237] width 36 height 51
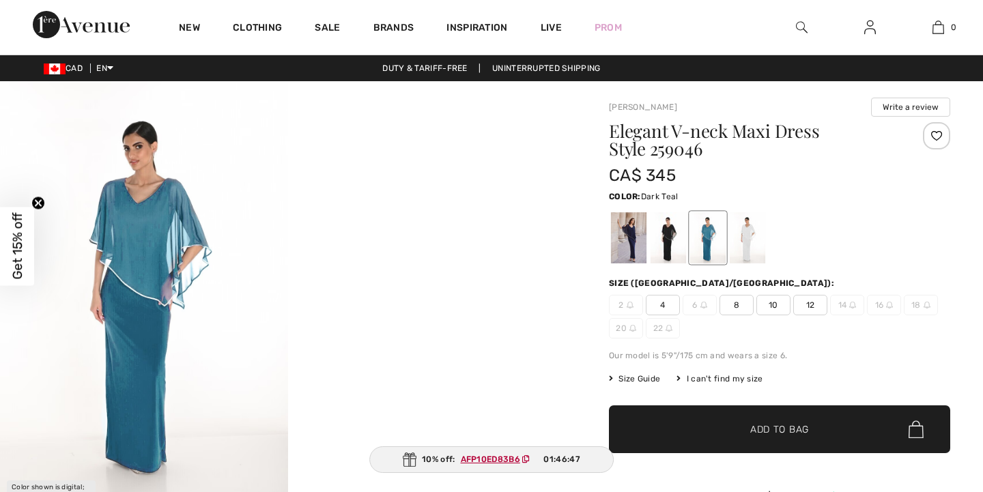
checkbox input "true"
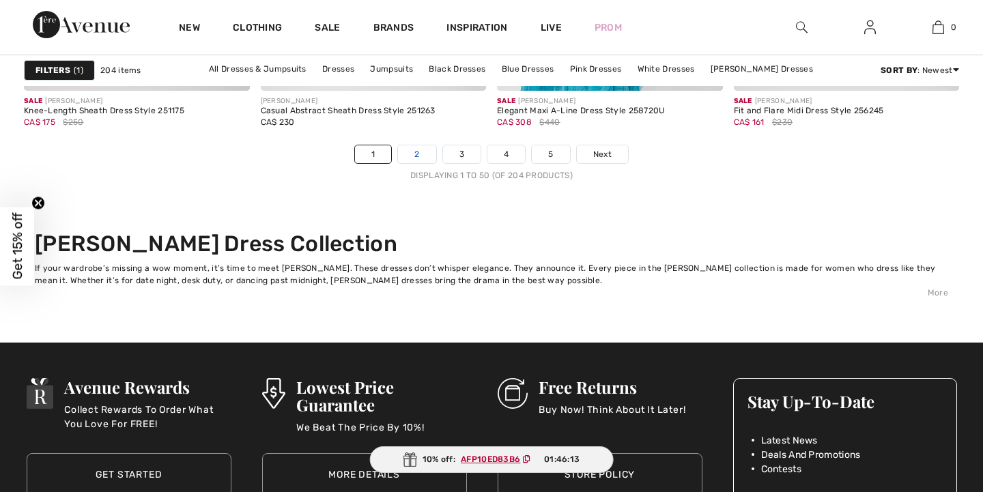
checkbox input "true"
click at [417, 153] on link "2" at bounding box center [417, 154] width 38 height 18
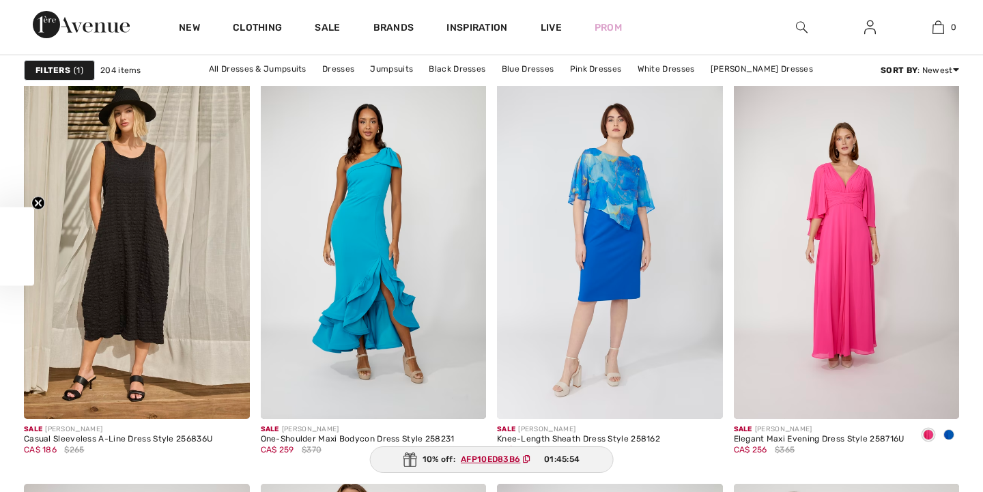
scroll to position [5440, 0]
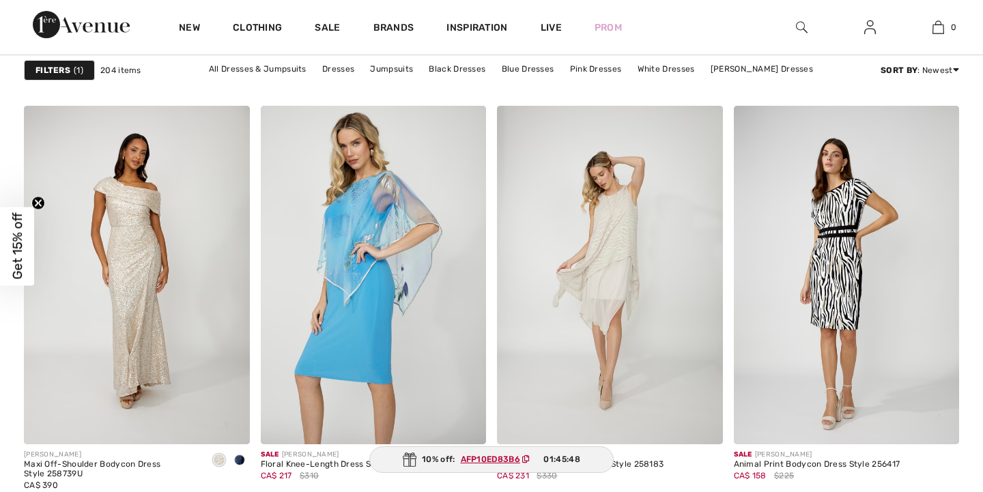
checkbox input "true"
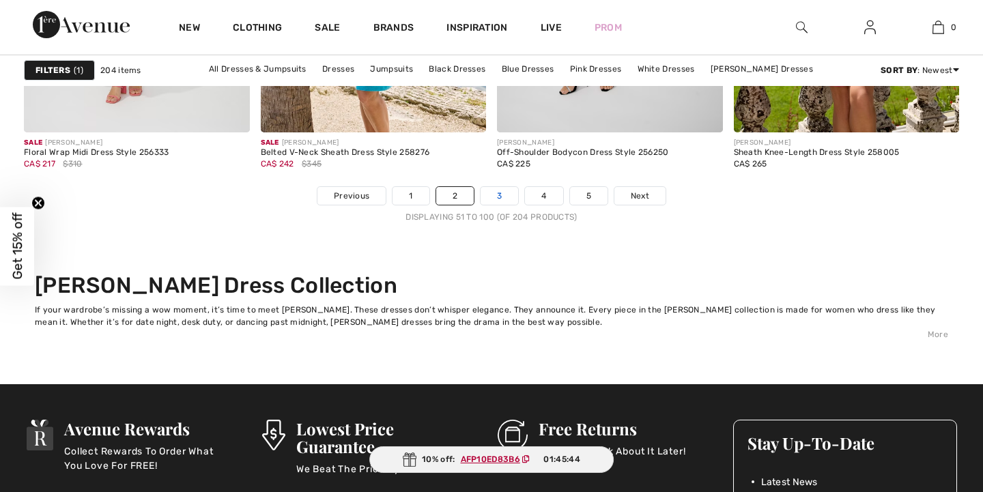
click at [502, 195] on link "3" at bounding box center [500, 196] width 38 height 18
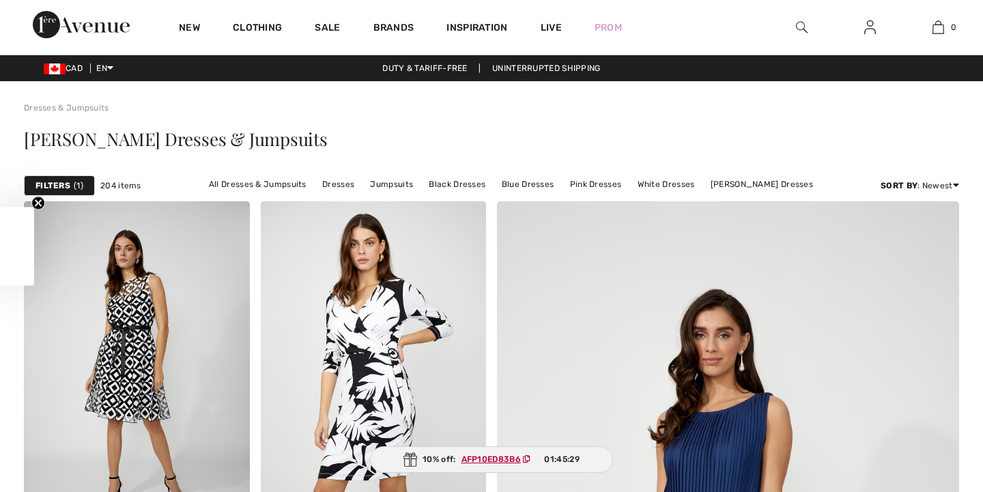
checkbox input "true"
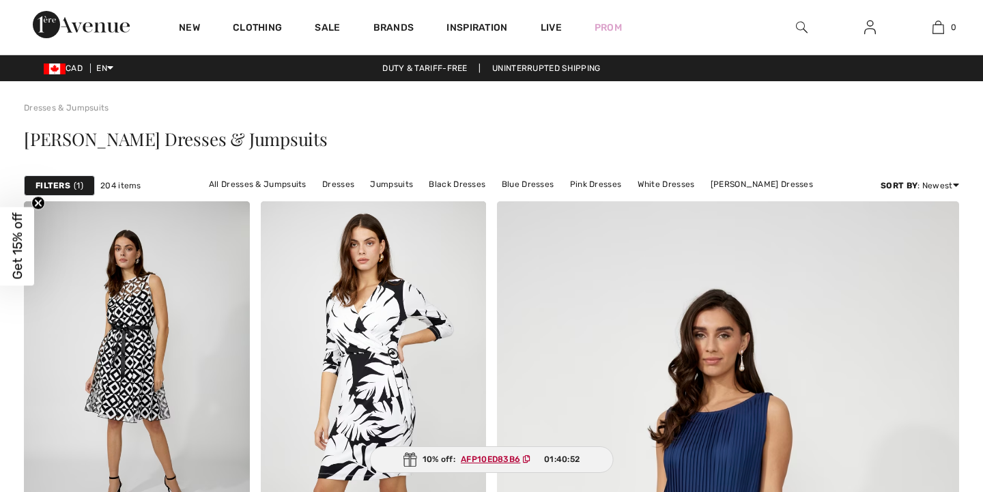
checkbox input "true"
